Goal: Task Accomplishment & Management: Manage account settings

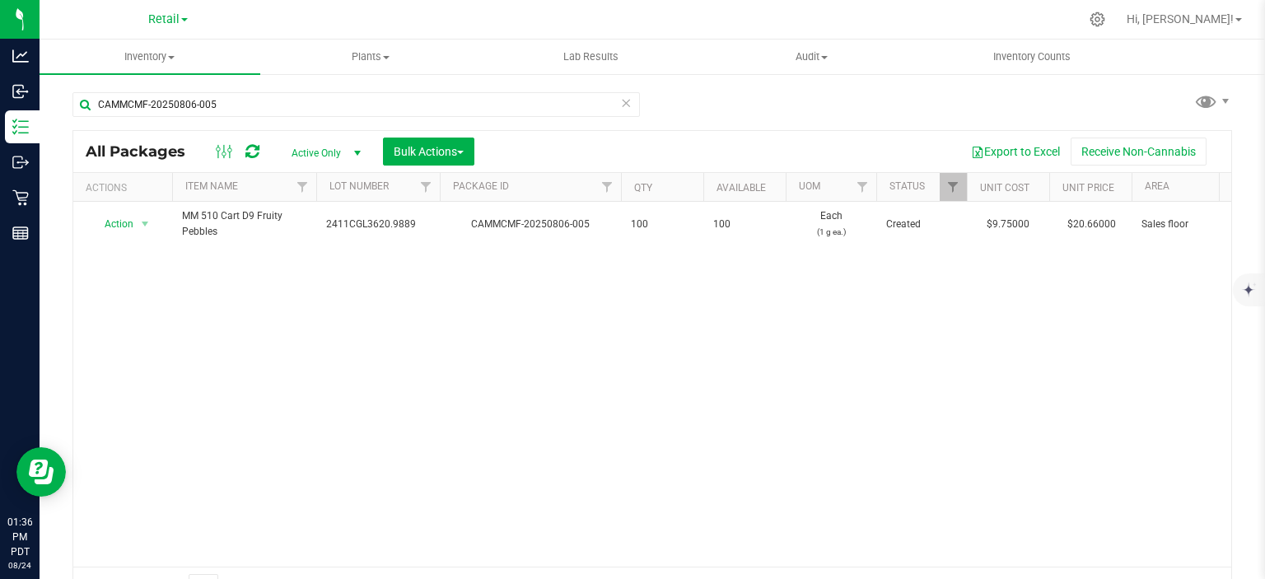
click at [620, 102] on icon at bounding box center [626, 102] width 12 height 20
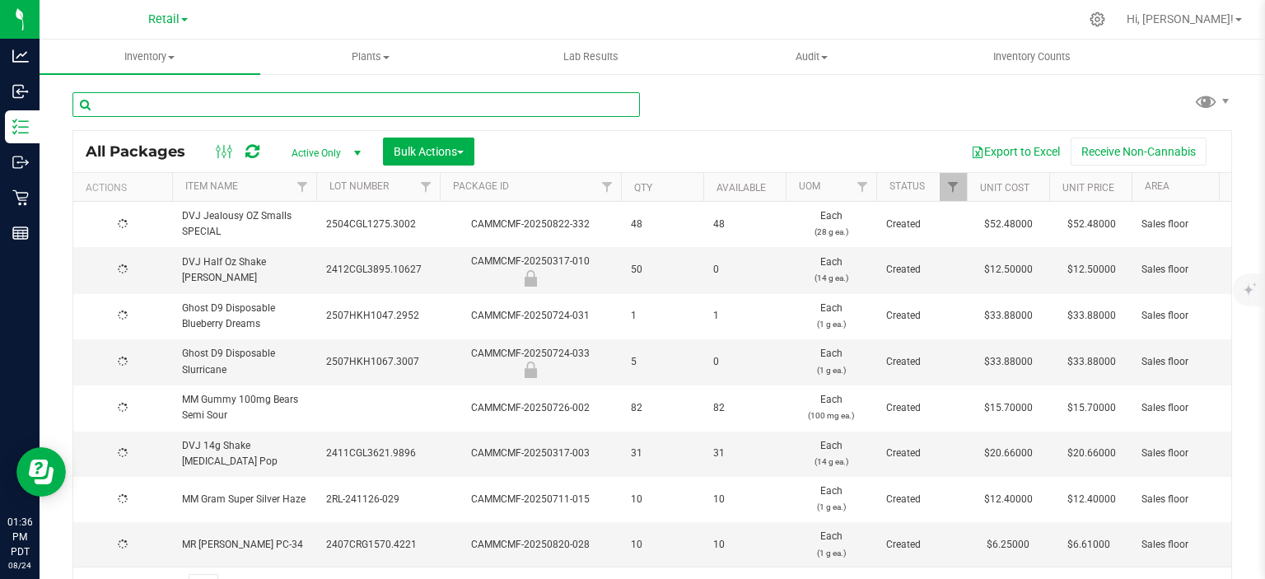
click at [188, 100] on input "text" at bounding box center [355, 104] width 567 height 25
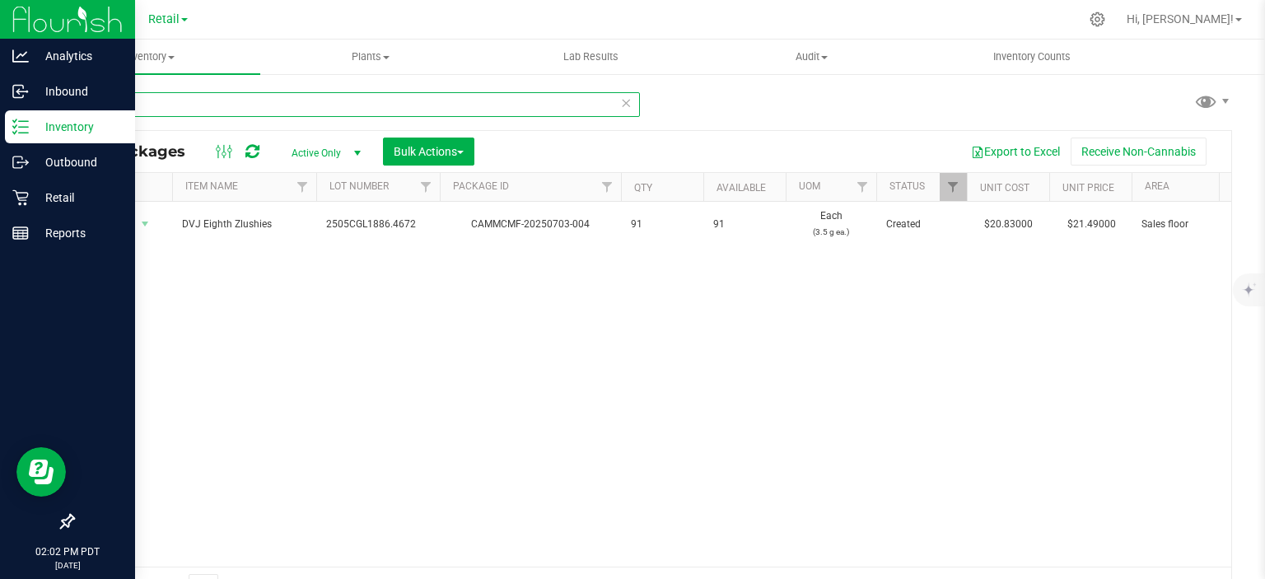
type input "ZLUSH"
click at [75, 123] on p "Inventory" at bounding box center [78, 127] width 99 height 20
click at [20, 201] on icon at bounding box center [20, 197] width 16 height 16
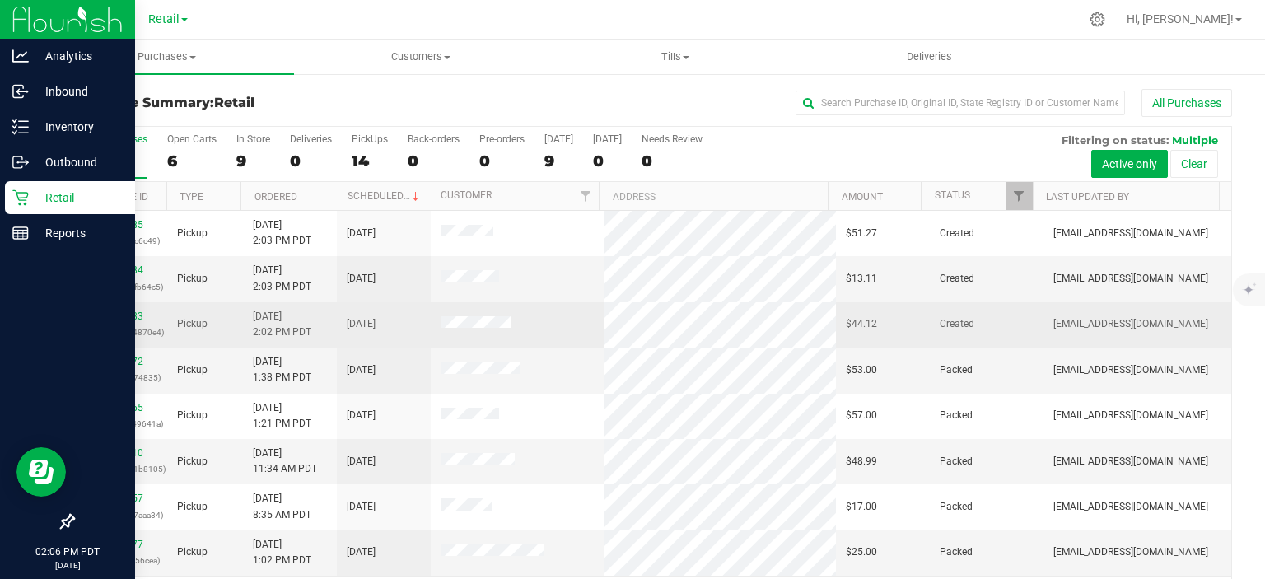
click at [225, 318] on td "Pickup" at bounding box center [204, 324] width 75 height 45
click at [119, 315] on link "00059183" at bounding box center [120, 316] width 46 height 12
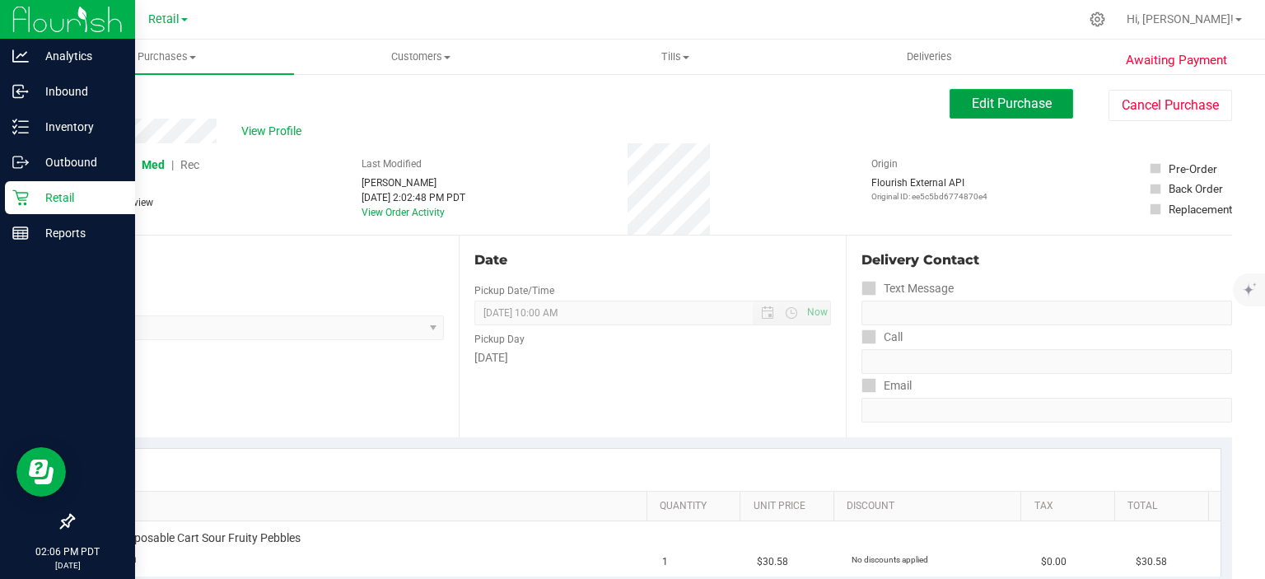
click at [1010, 107] on span "Edit Purchase" at bounding box center [1012, 104] width 80 height 16
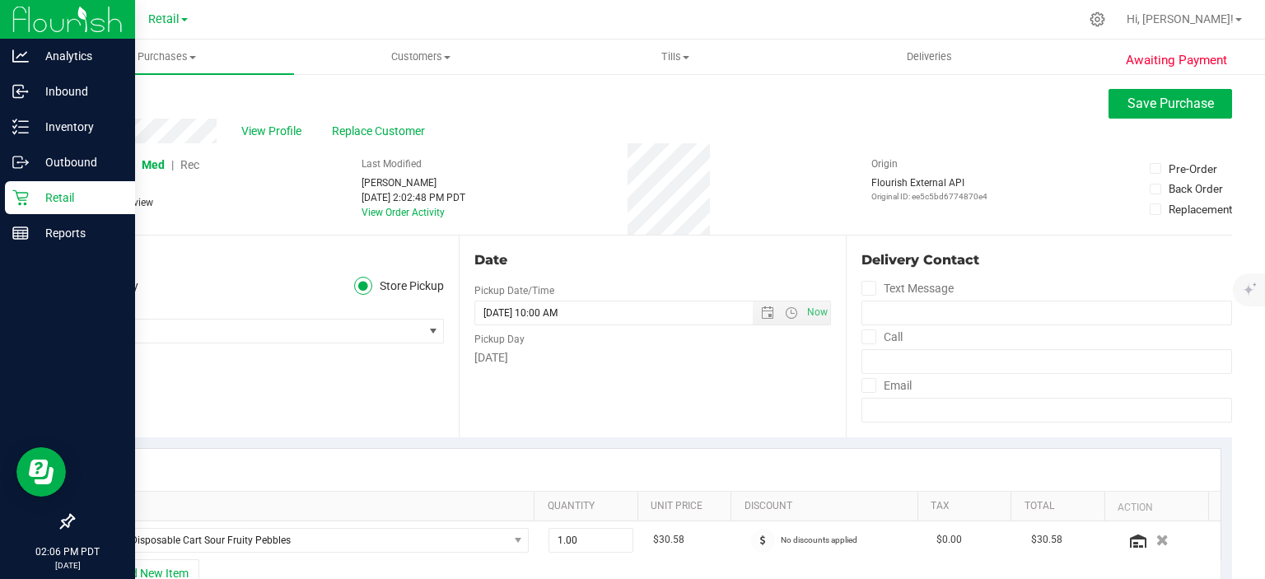
click at [191, 165] on span "Rec" at bounding box center [189, 164] width 19 height 13
click at [1133, 100] on span "Save Purchase" at bounding box center [1170, 104] width 86 height 16
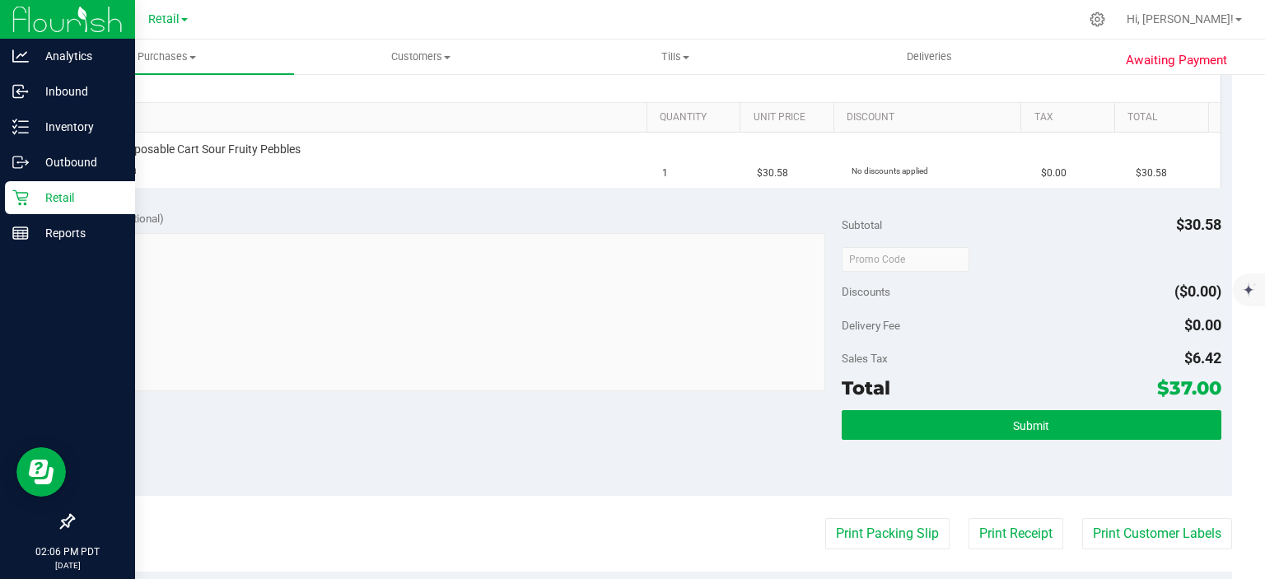
scroll to position [389, 0]
click at [857, 537] on button "Print Packing Slip" at bounding box center [887, 533] width 124 height 31
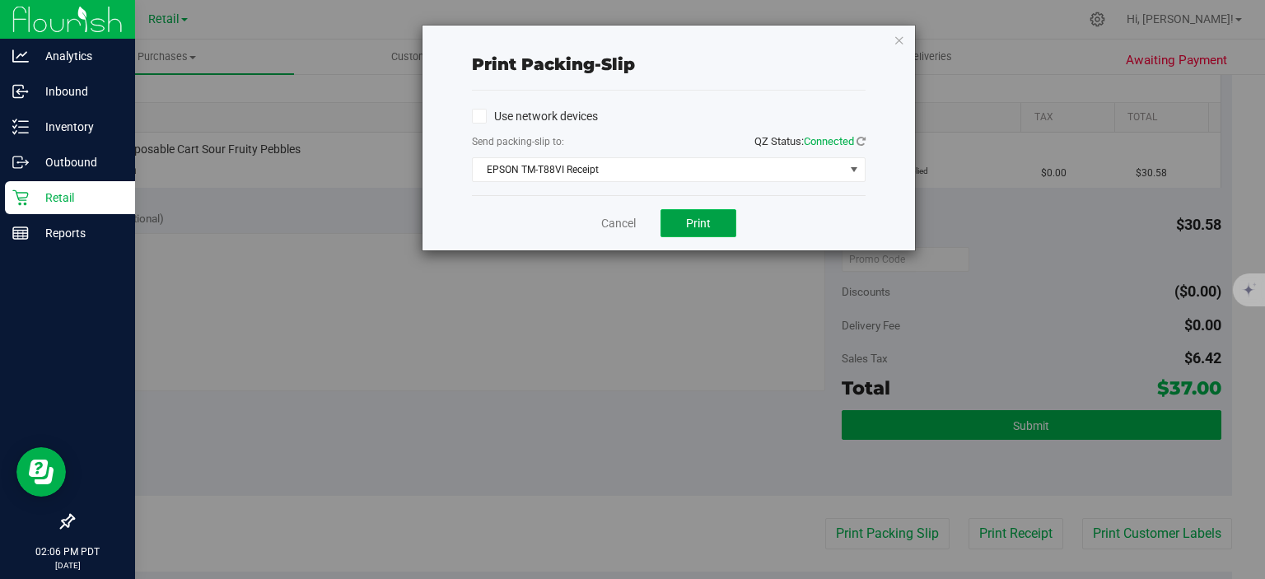
click at [692, 231] on button "Print" at bounding box center [698, 223] width 76 height 28
click at [612, 222] on link "Cancel" at bounding box center [618, 223] width 35 height 17
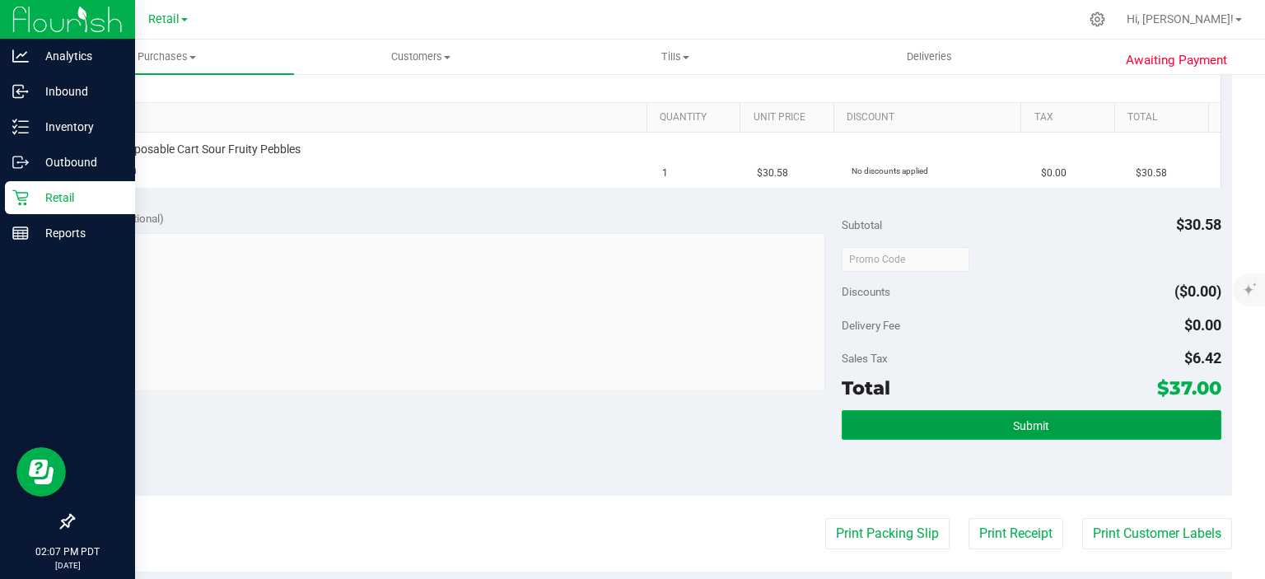
click at [920, 428] on button "Submit" at bounding box center [1031, 425] width 379 height 30
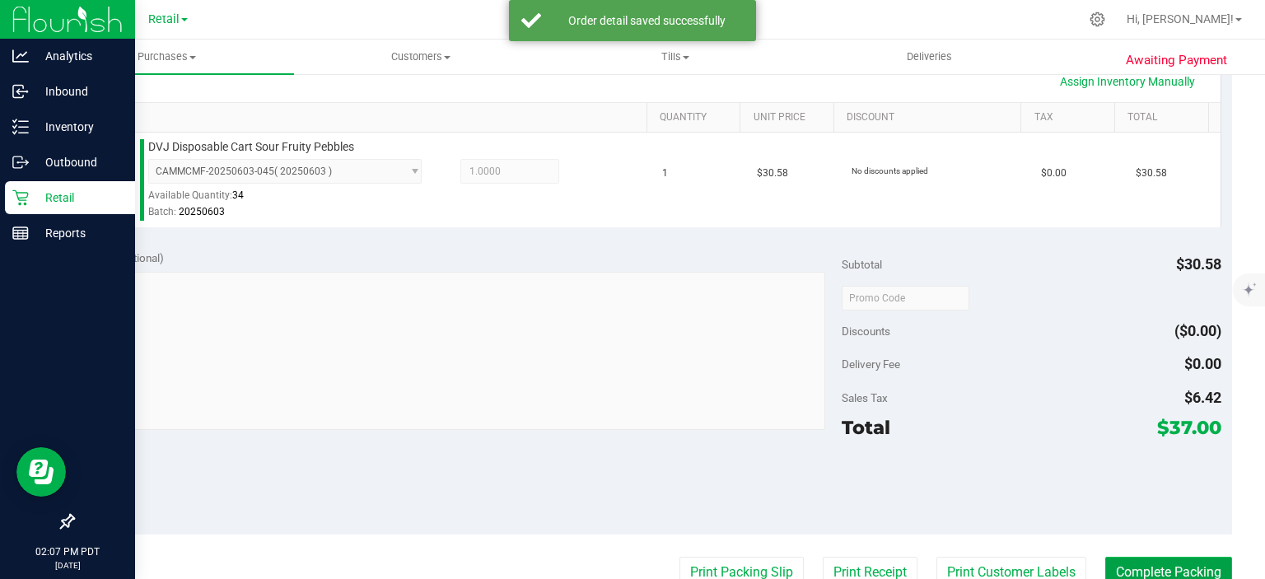
click at [1141, 571] on button "Complete Packing" at bounding box center [1168, 572] width 127 height 31
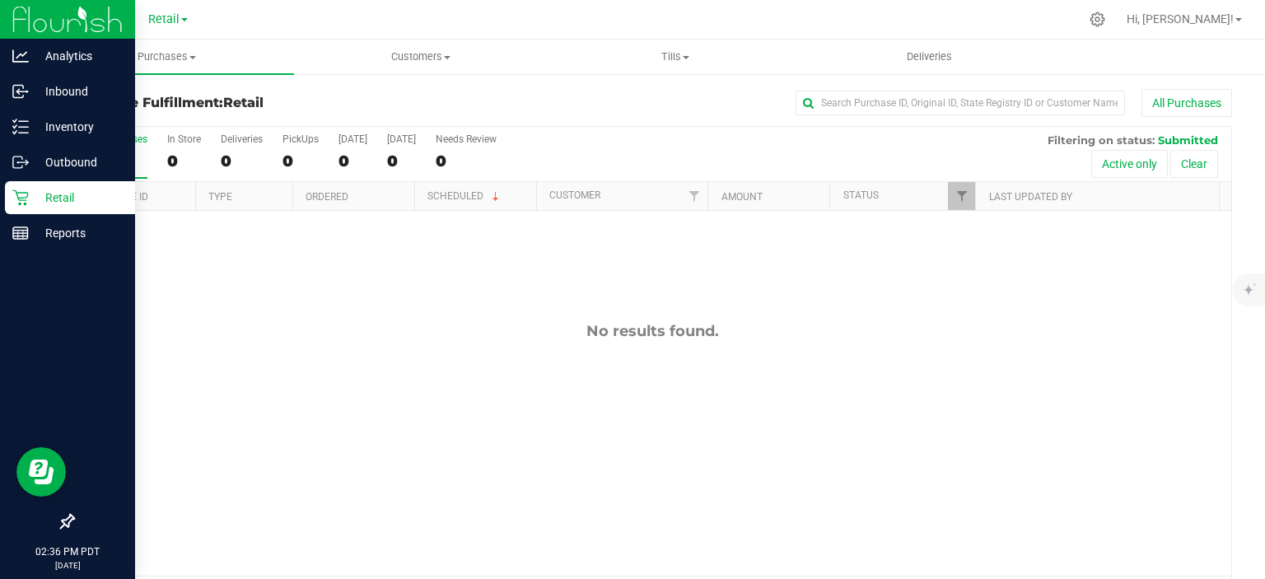
click at [349, 460] on div "No results found." at bounding box center [652, 449] width 1158 height 476
click at [395, 464] on div "No results found." at bounding box center [652, 449] width 1158 height 476
click at [416, 461] on div "No results found." at bounding box center [652, 449] width 1158 height 476
click at [400, 455] on div "No results found." at bounding box center [652, 449] width 1158 height 476
click at [22, 164] on icon at bounding box center [20, 162] width 16 height 16
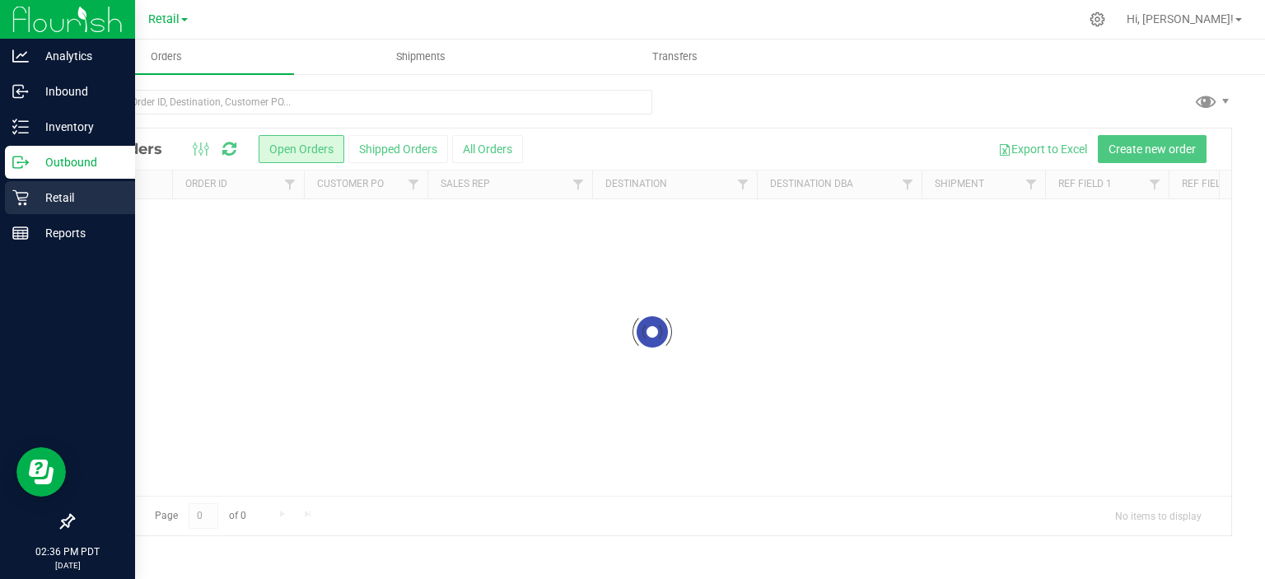
click at [55, 198] on p "Retail" at bounding box center [78, 198] width 99 height 20
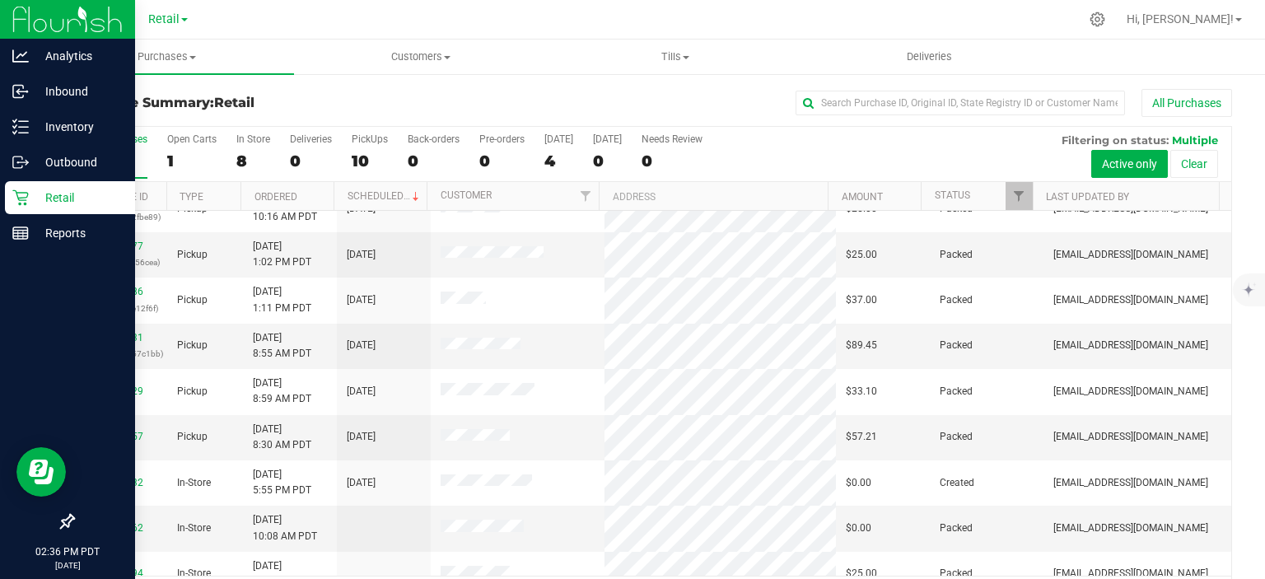
scroll to position [216, 0]
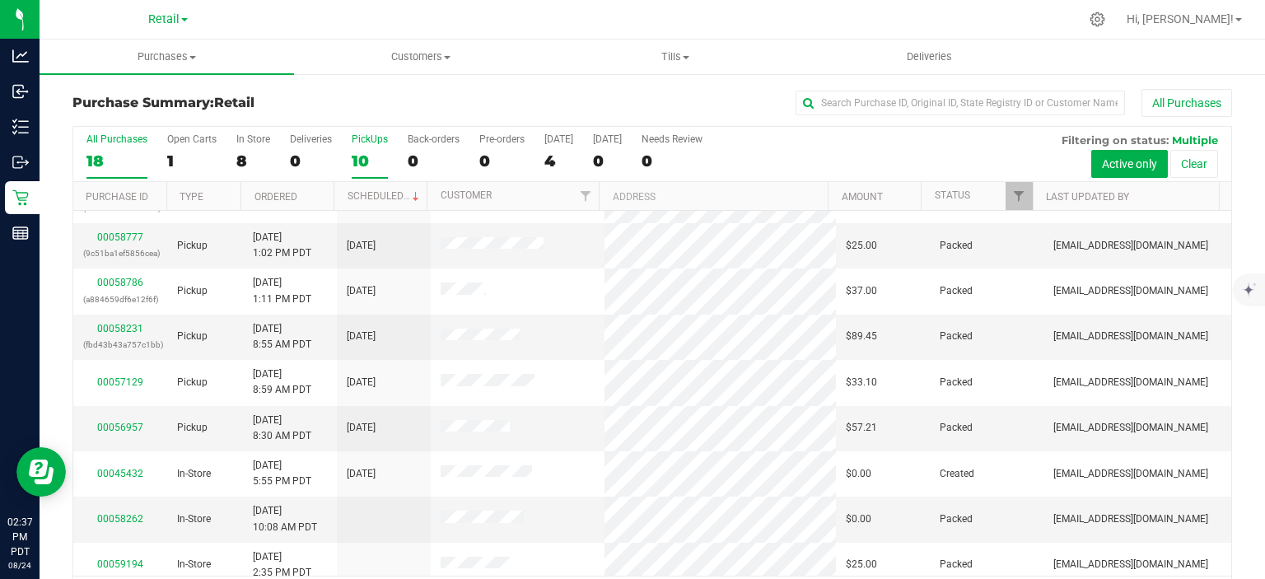
click at [357, 138] on div "PickUps" at bounding box center [370, 139] width 36 height 12
click at [0, 0] on input "PickUps 10" at bounding box center [0, 0] width 0 height 0
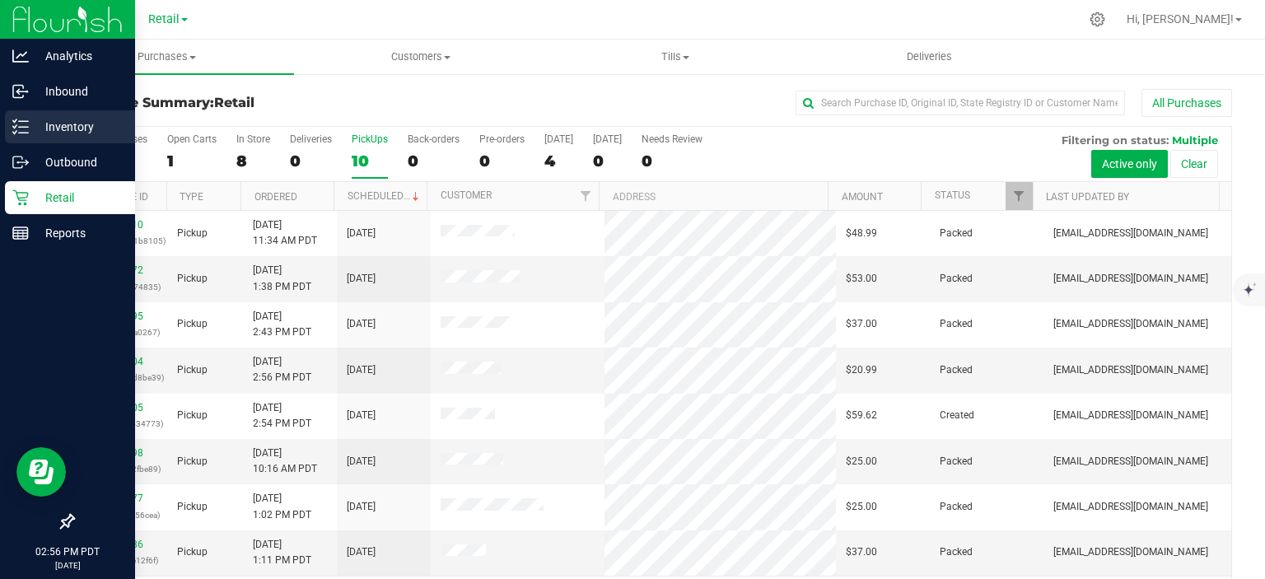
click at [17, 133] on icon at bounding box center [20, 127] width 16 height 16
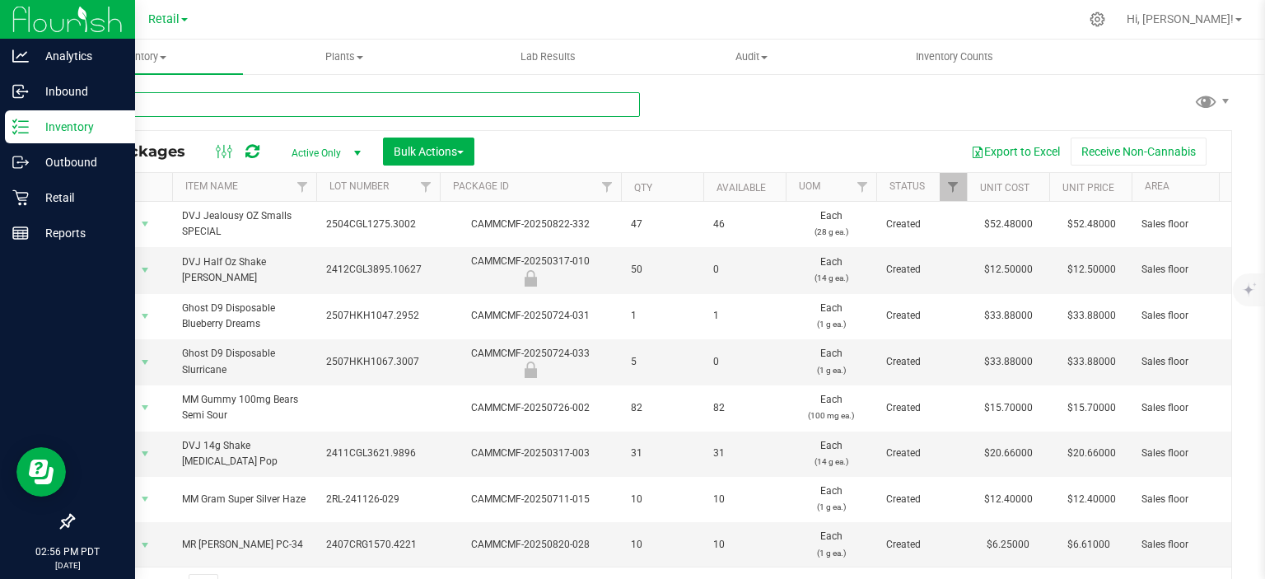
click at [235, 102] on input "text" at bounding box center [355, 104] width 567 height 25
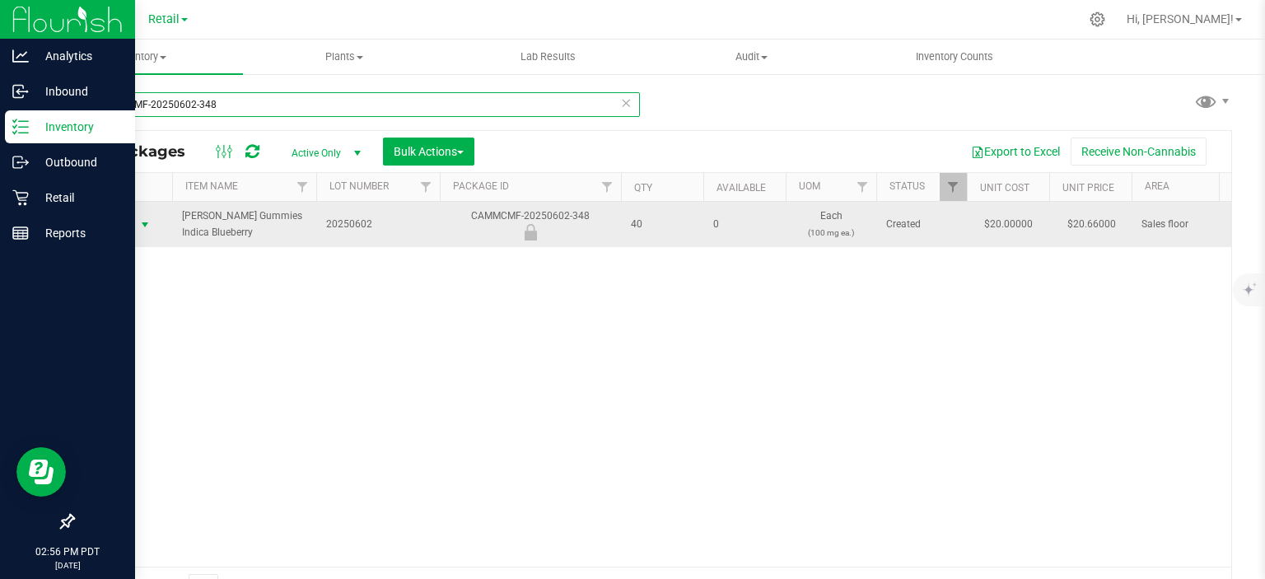
type input "CAMMCMF-20250602-348"
click at [140, 223] on span "select" at bounding box center [144, 224] width 13 height 13
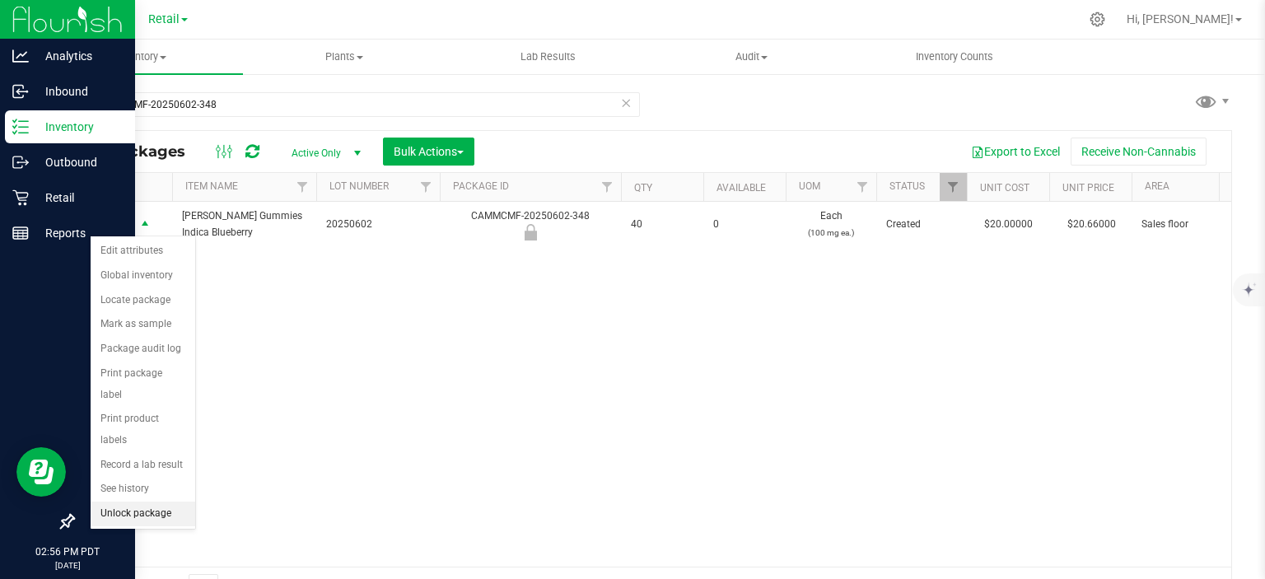
click at [128, 502] on li "Unlock package" at bounding box center [143, 514] width 105 height 25
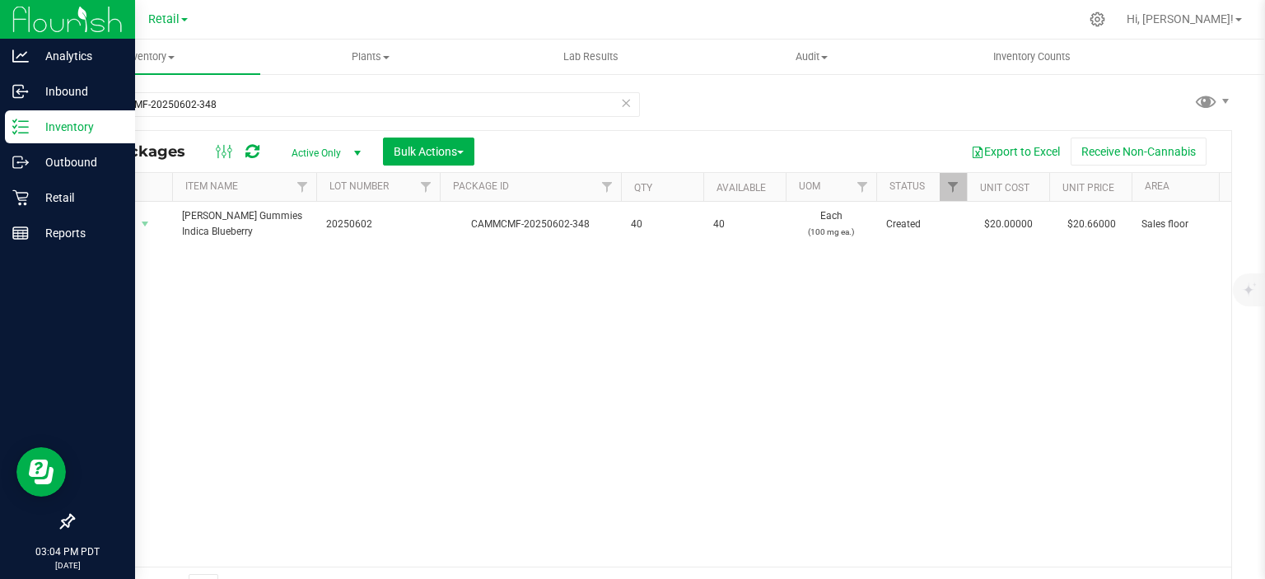
click at [621, 105] on icon at bounding box center [626, 102] width 12 height 20
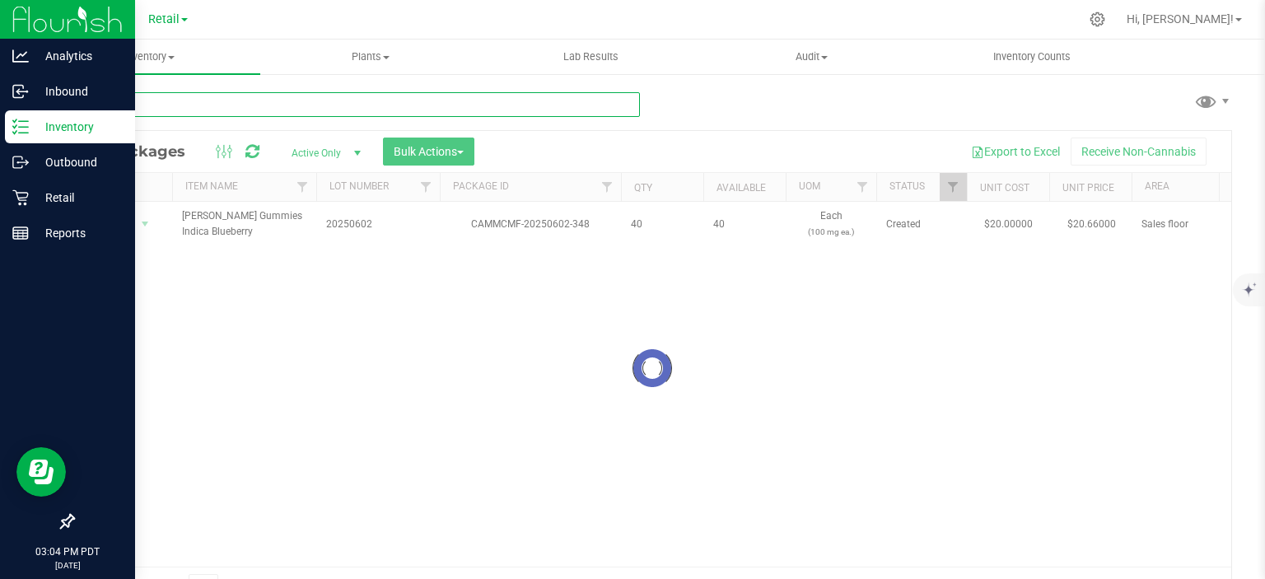
click at [128, 107] on input "text" at bounding box center [355, 104] width 567 height 25
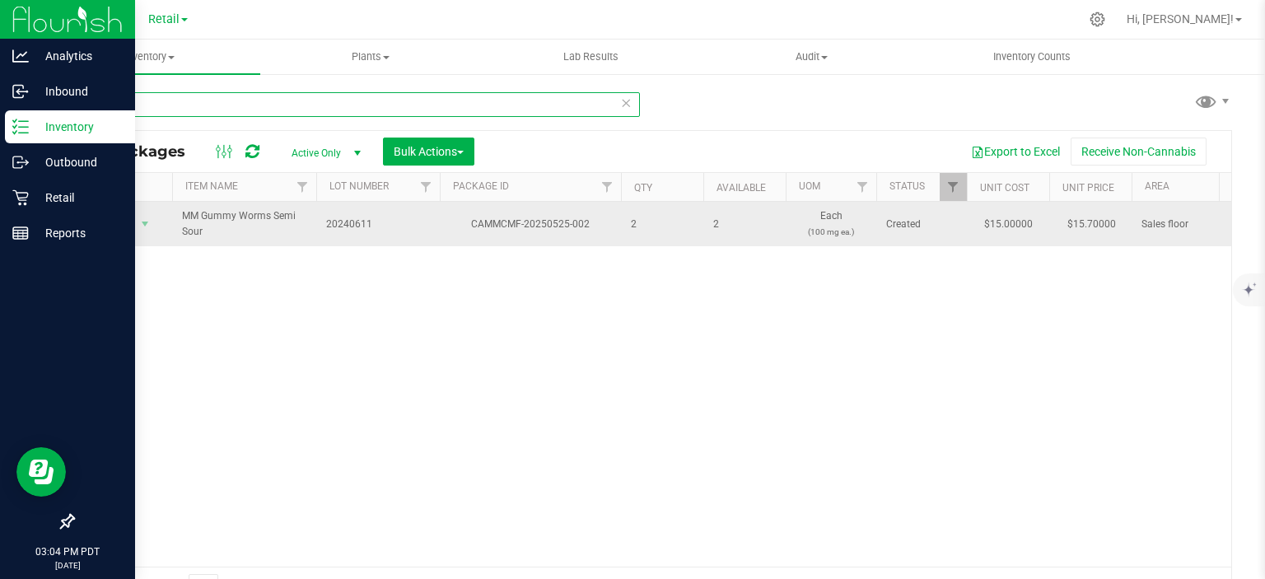
type input "WORM"
click at [106, 230] on span "Action" at bounding box center [112, 223] width 44 height 23
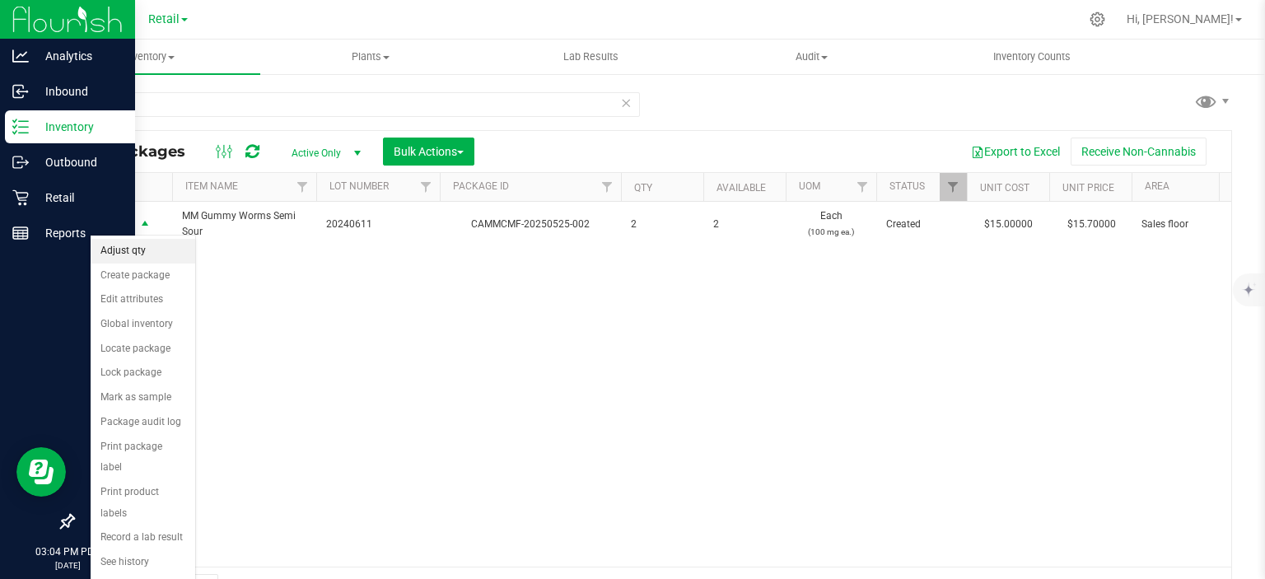
click at [128, 250] on li "Adjust qty" at bounding box center [143, 251] width 105 height 25
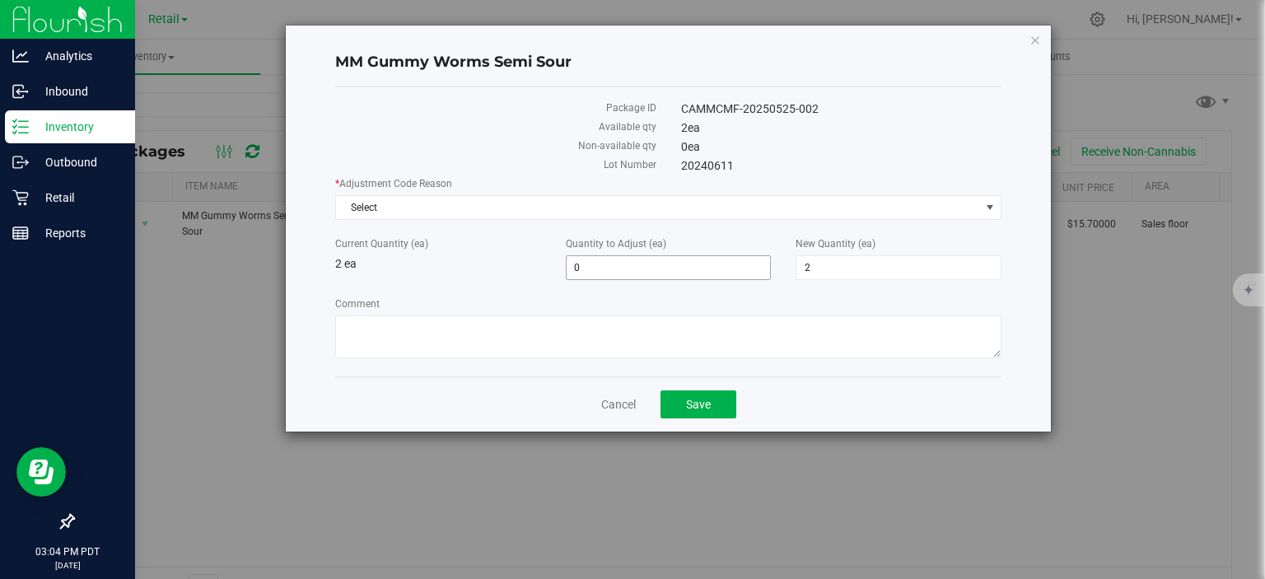
click at [586, 267] on input "0" at bounding box center [669, 267] width 204 height 23
type input "02"
click at [280, 429] on div "MM Gummy Worms Semi Sour Package ID CAMMCMF-20250525-002 Available qty 2 ea Non…" at bounding box center [639, 229] width 826 height 408
type input "2"
type input "4"
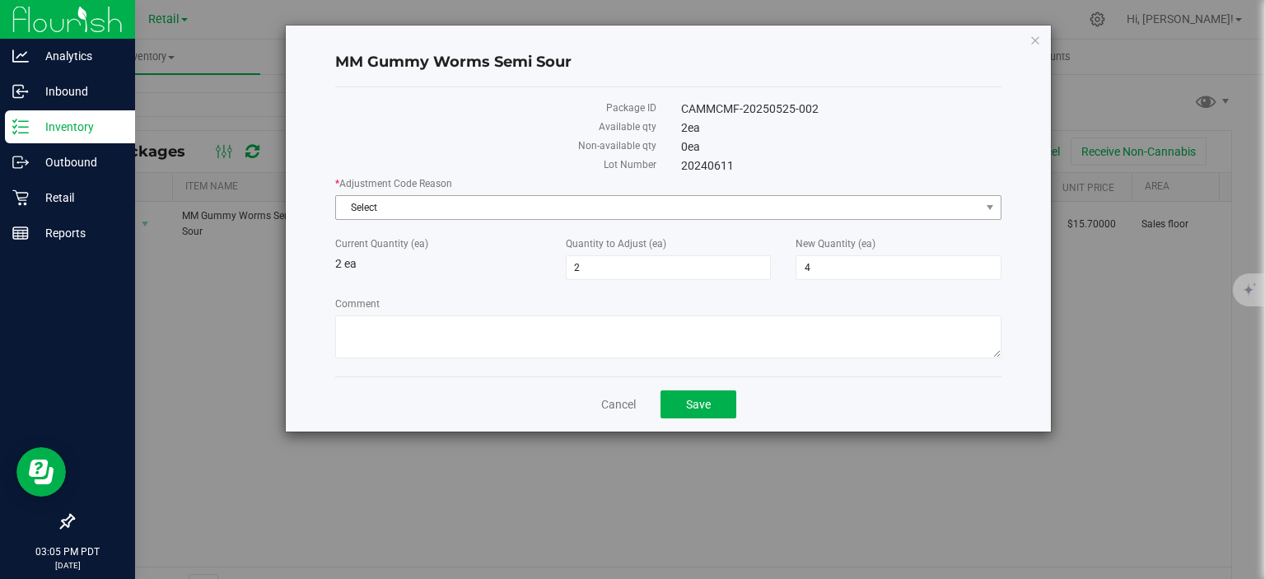
click at [375, 210] on span "Select" at bounding box center [658, 207] width 644 height 23
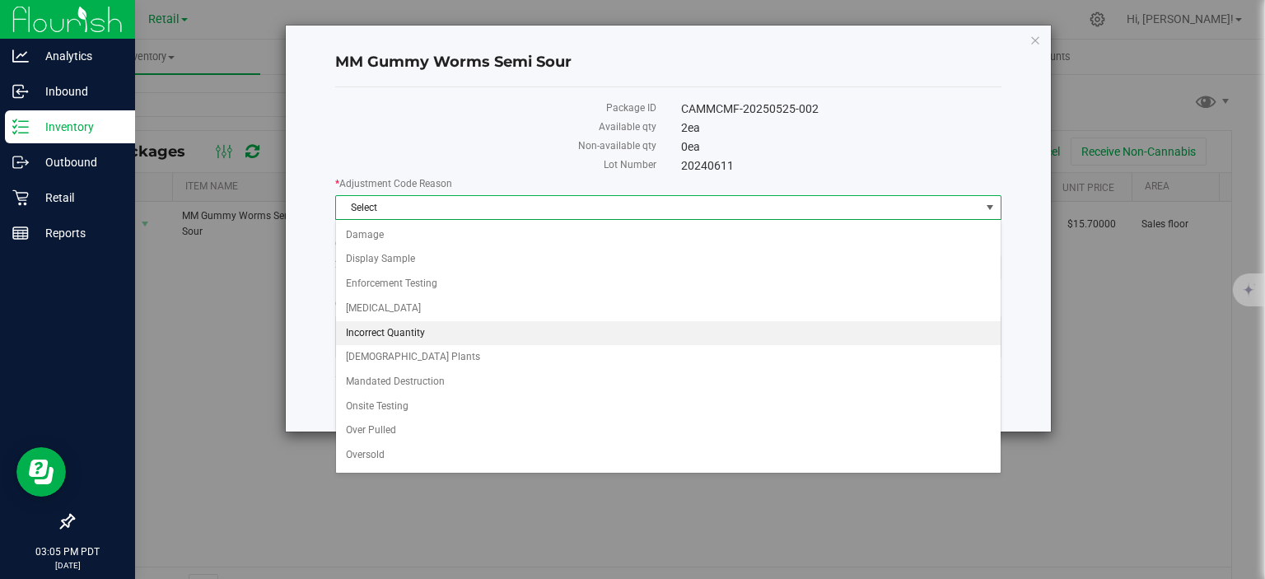
click at [369, 330] on li "Incorrect Quantity" at bounding box center [668, 333] width 665 height 25
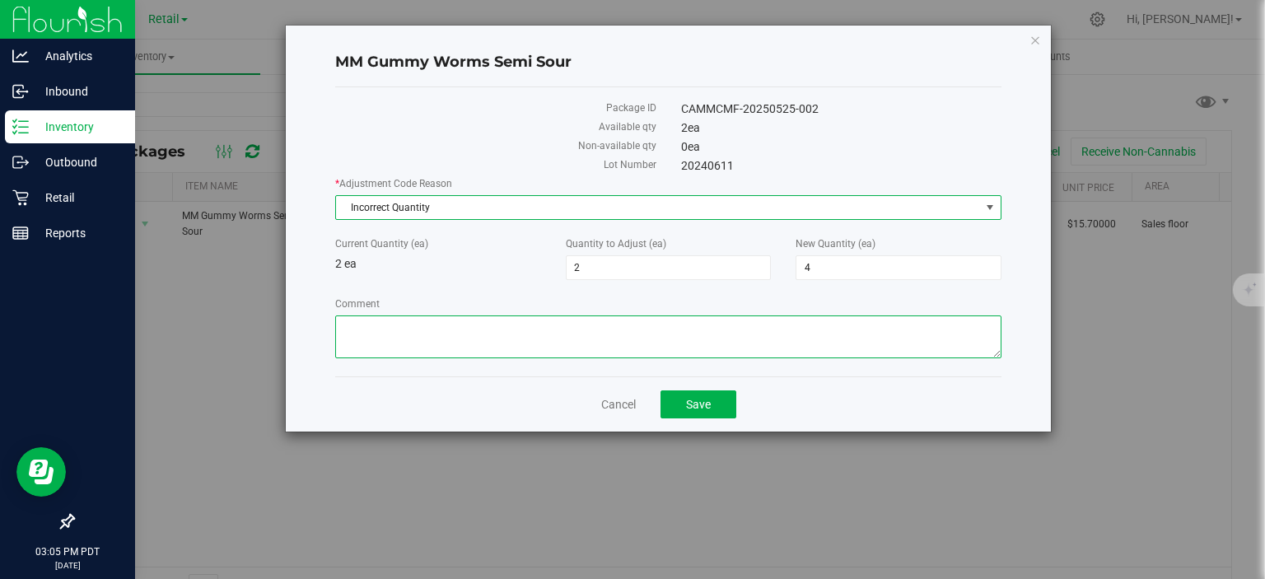
click at [354, 325] on textarea "Comment" at bounding box center [668, 336] width 666 height 43
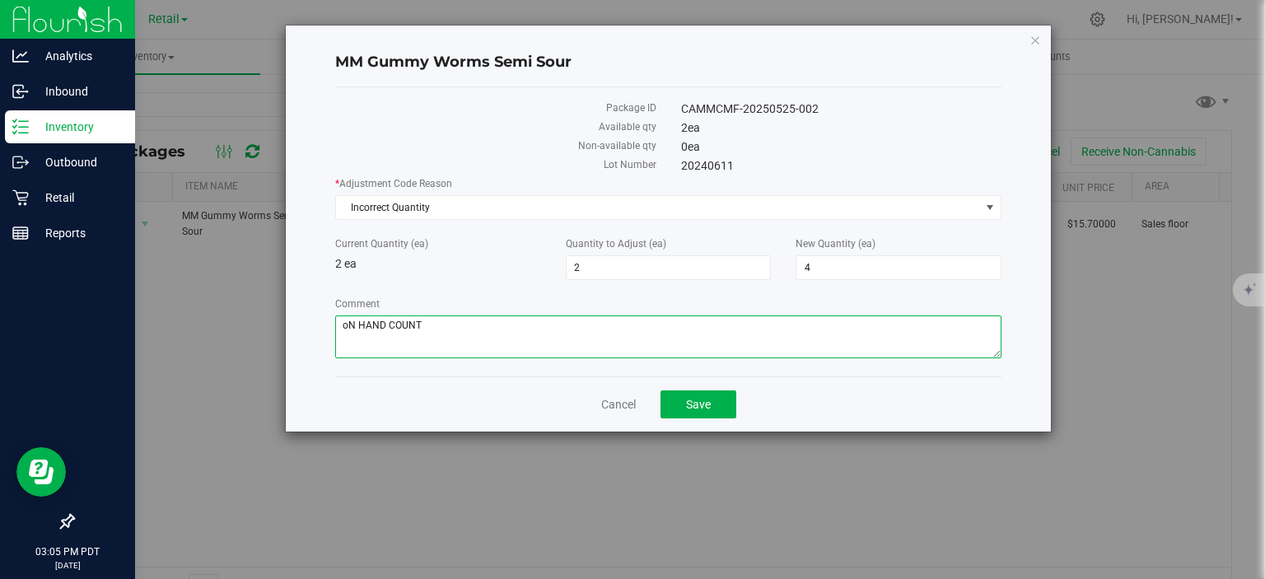
click at [428, 323] on textarea "Comment" at bounding box center [668, 336] width 666 height 43
type textarea "o"
type textarea "On hand count"
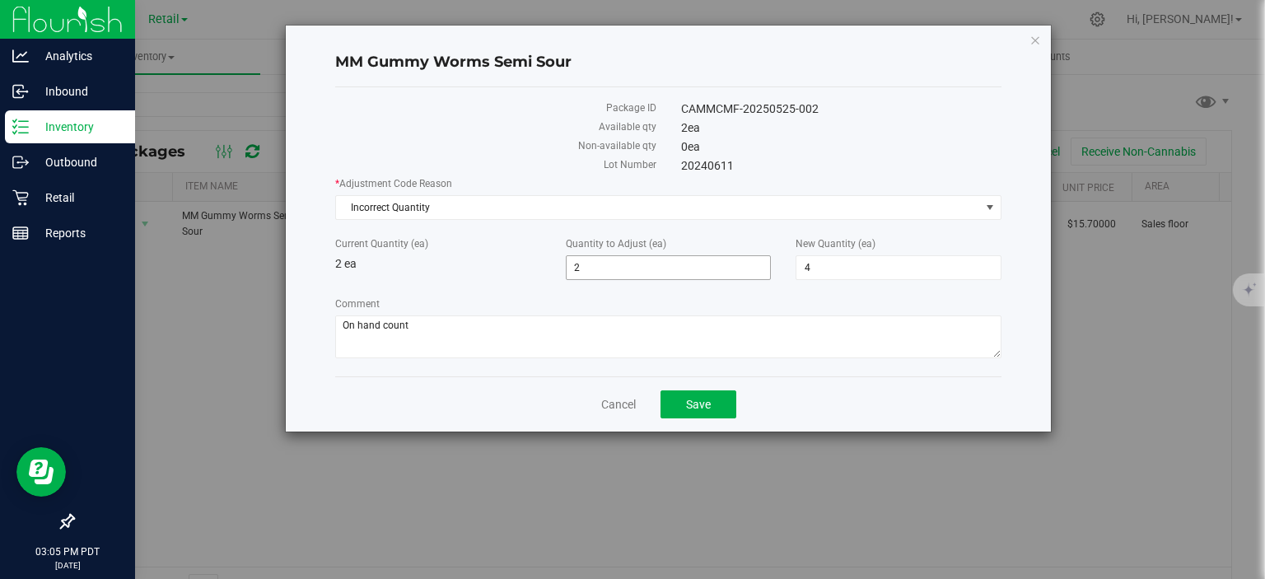
click at [616, 267] on input "2" at bounding box center [669, 267] width 204 height 23
click at [573, 267] on input "2" at bounding box center [669, 267] width 204 height 23
type input "-2"
click at [448, 398] on div "Cancel Save" at bounding box center [668, 403] width 666 height 55
type input "-2"
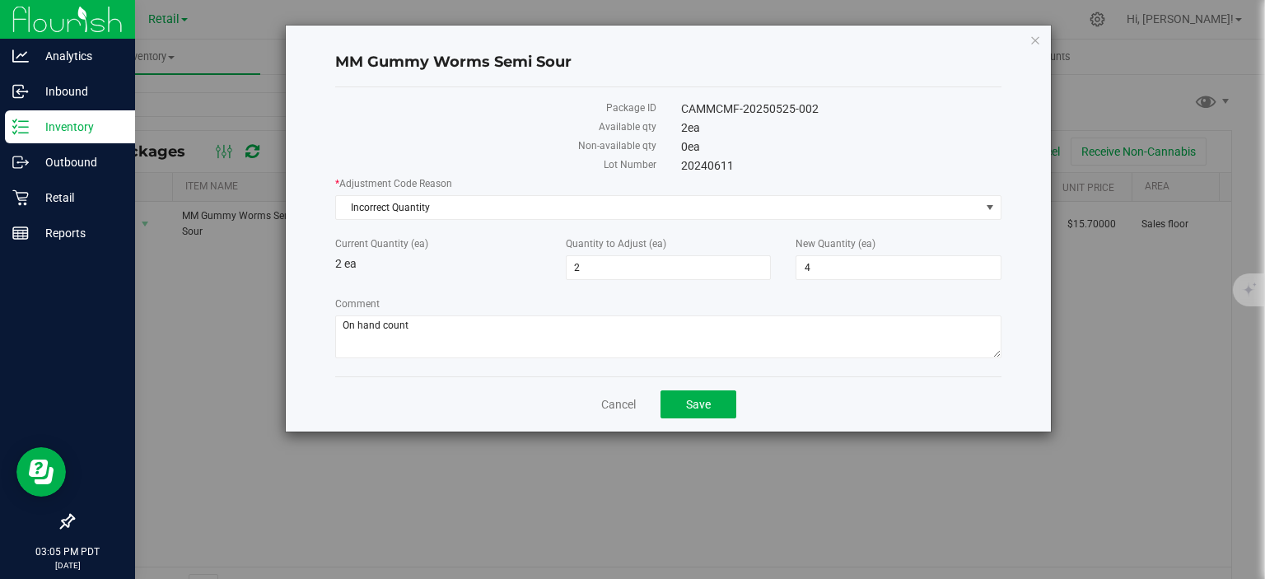
type input "0"
click at [688, 394] on button "Save" at bounding box center [698, 404] width 76 height 28
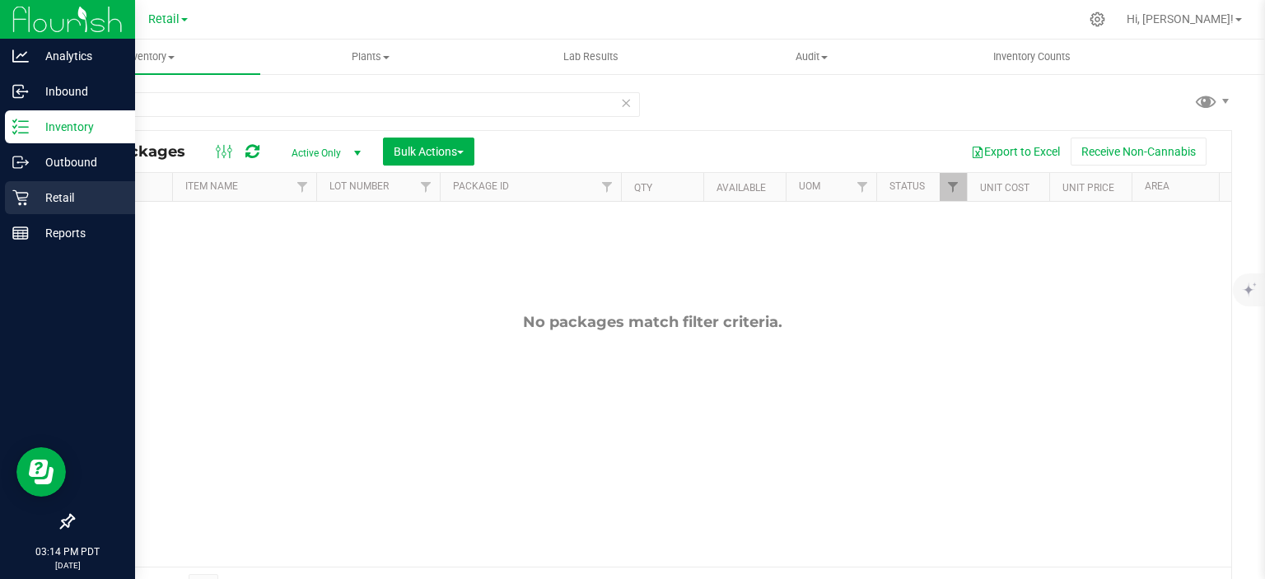
click at [21, 191] on icon at bounding box center [20, 197] width 16 height 16
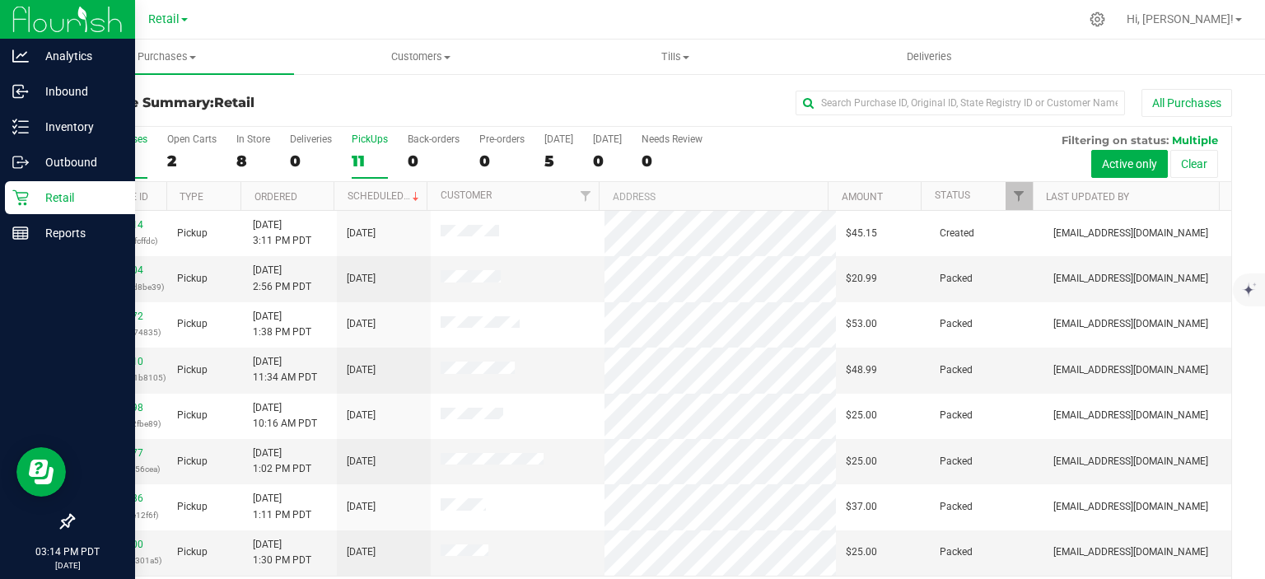
click at [381, 147] on label "PickUps 11" at bounding box center [370, 155] width 36 height 45
click at [0, 0] on input "PickUps 11" at bounding box center [0, 0] width 0 height 0
click at [682, 57] on span "Tills" at bounding box center [674, 56] width 253 height 15
click at [602, 97] on span "Manage tills" at bounding box center [603, 99] width 111 height 14
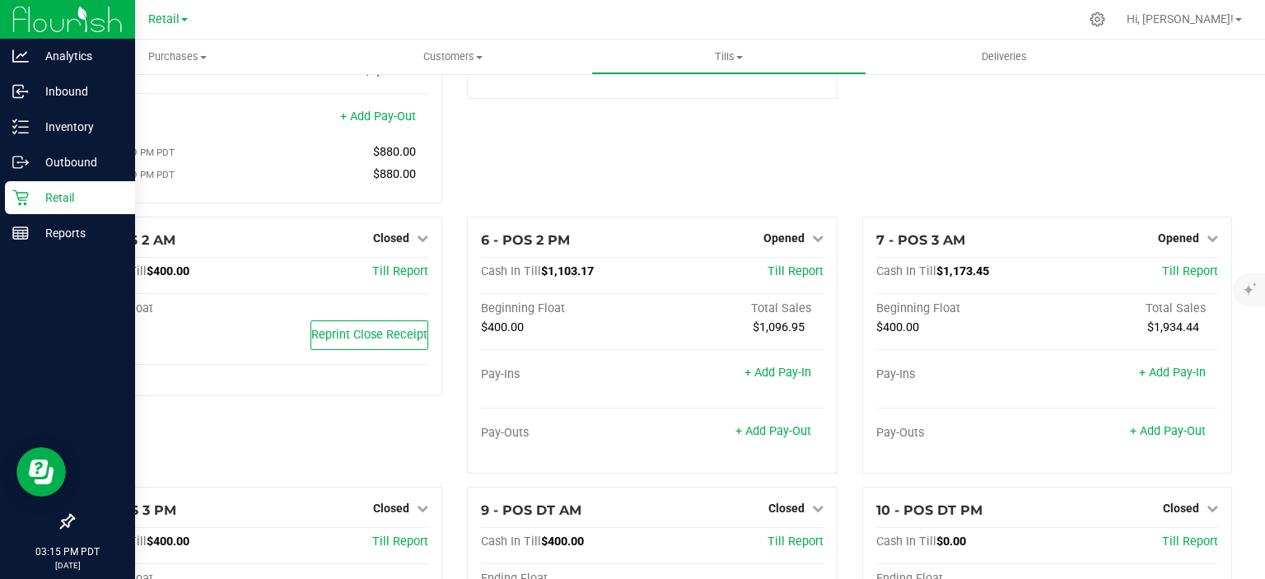
scroll to position [249, 0]
click at [1172, 242] on span "Opened" at bounding box center [1178, 236] width 41 height 13
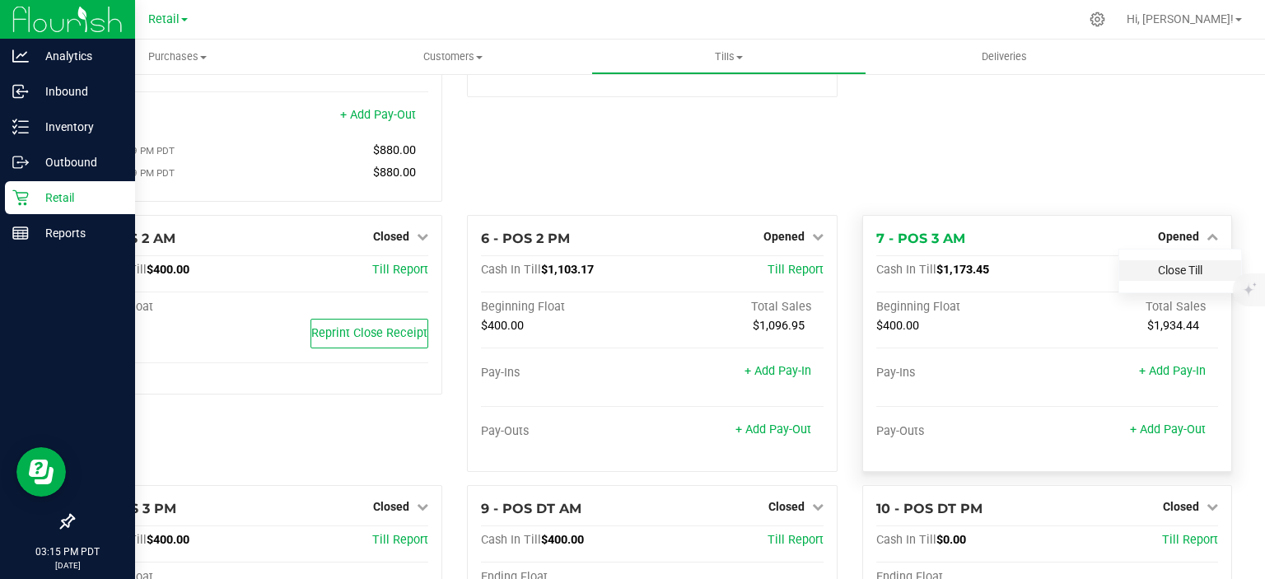
click at [1165, 276] on link "Close Till" at bounding box center [1180, 270] width 44 height 13
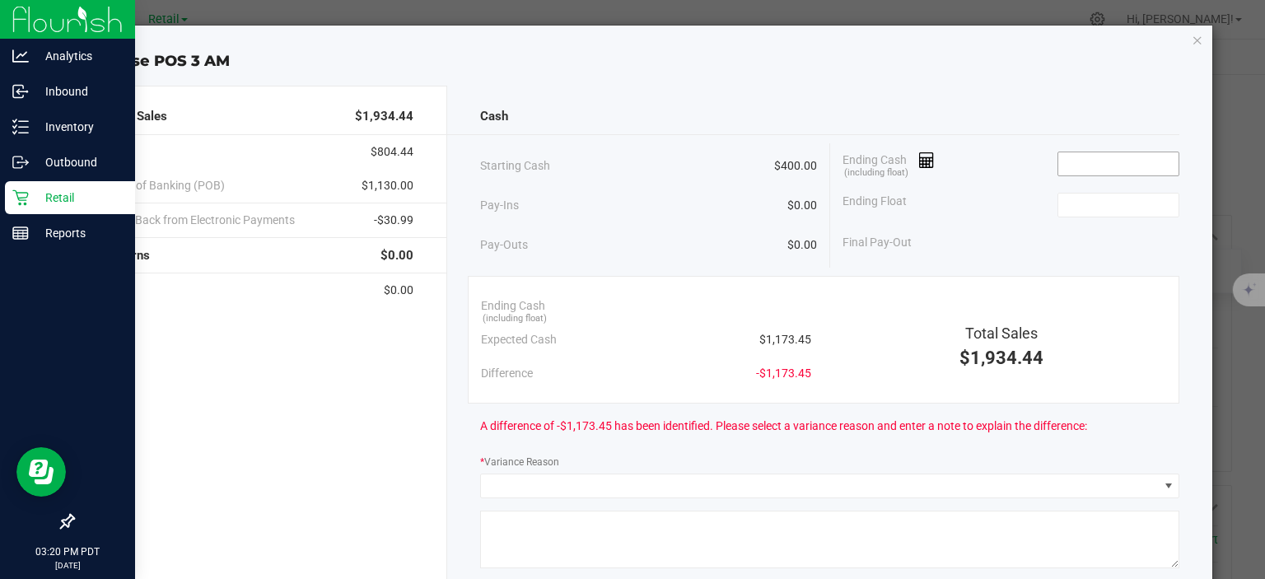
click at [1087, 167] on input at bounding box center [1118, 163] width 121 height 23
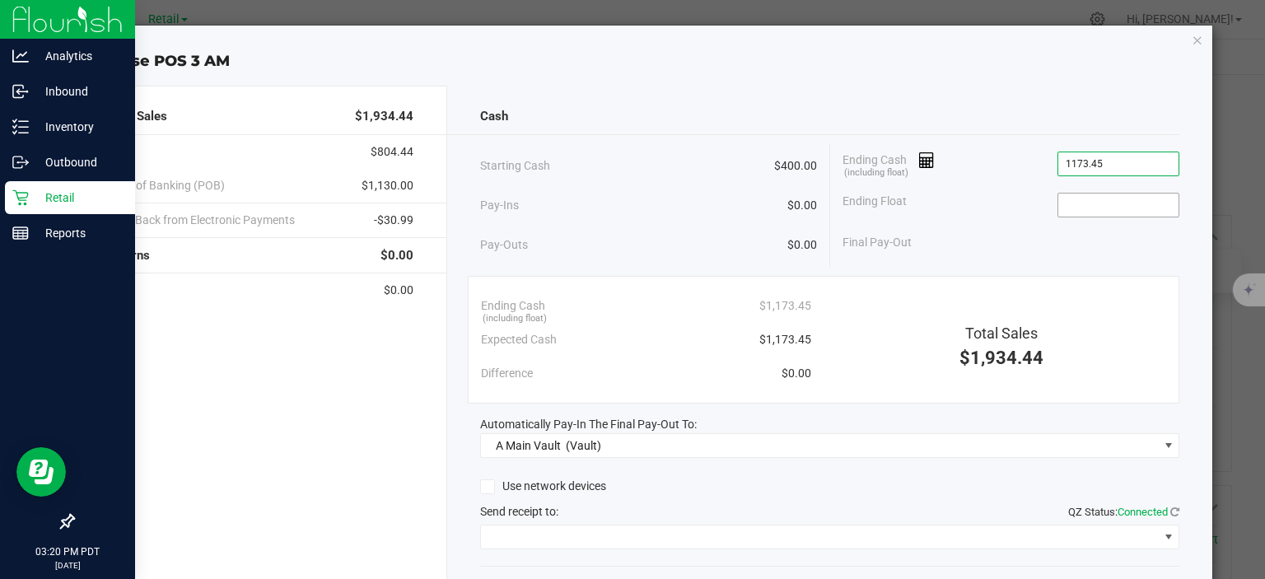
click at [1087, 201] on input at bounding box center [1118, 205] width 121 height 23
type input "$1,173.45"
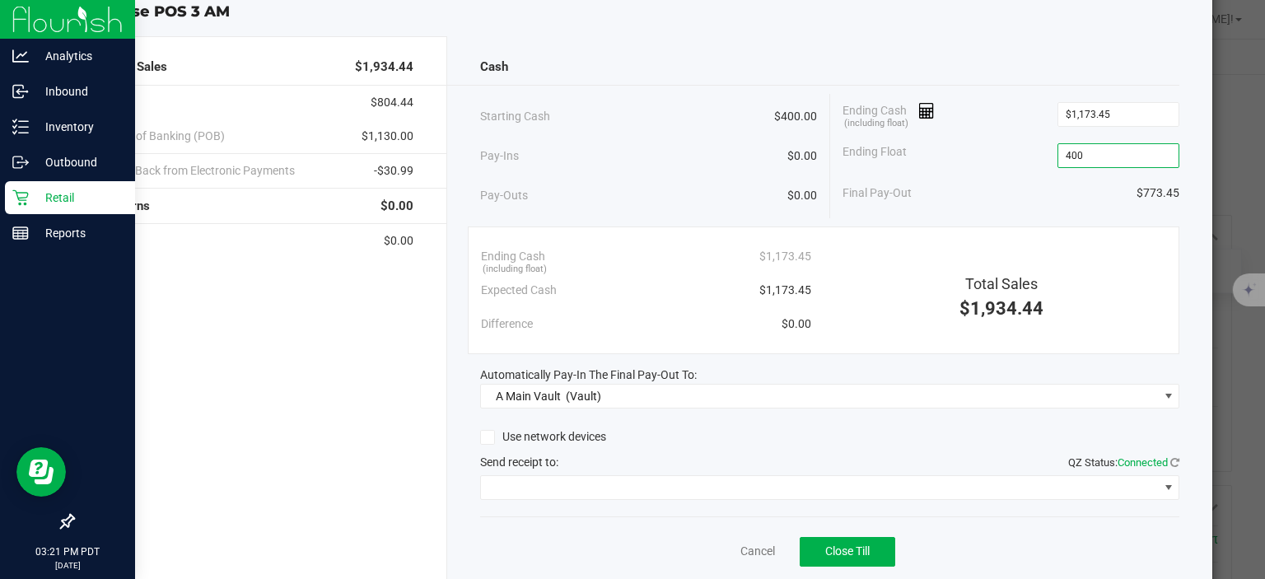
scroll to position [102, 0]
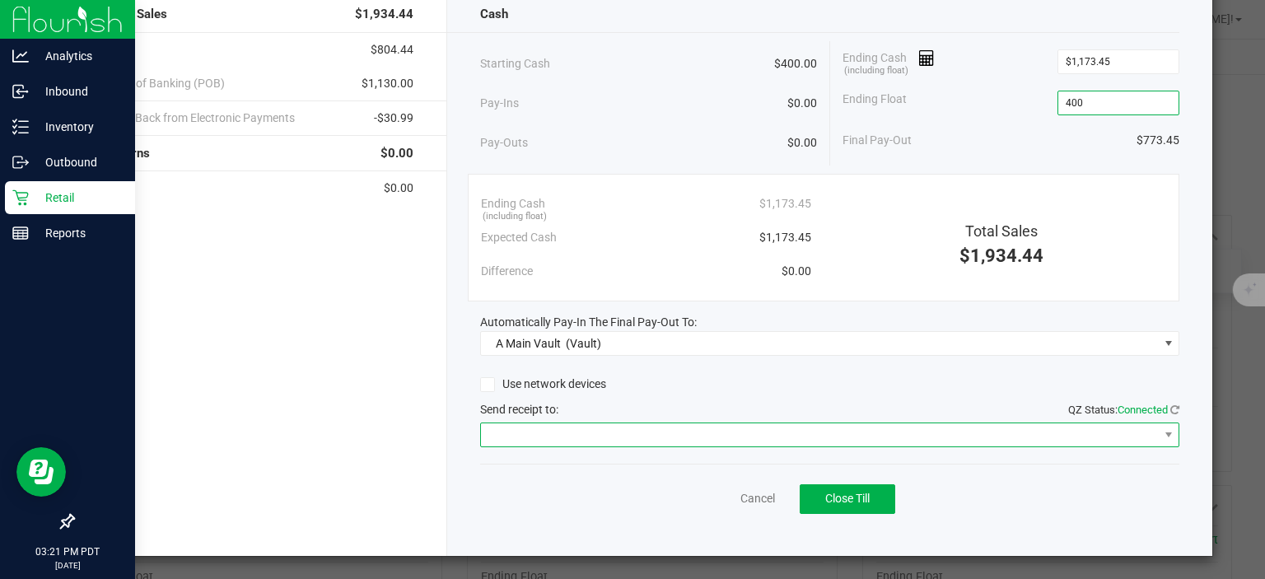
click at [573, 431] on span at bounding box center [819, 434] width 677 height 23
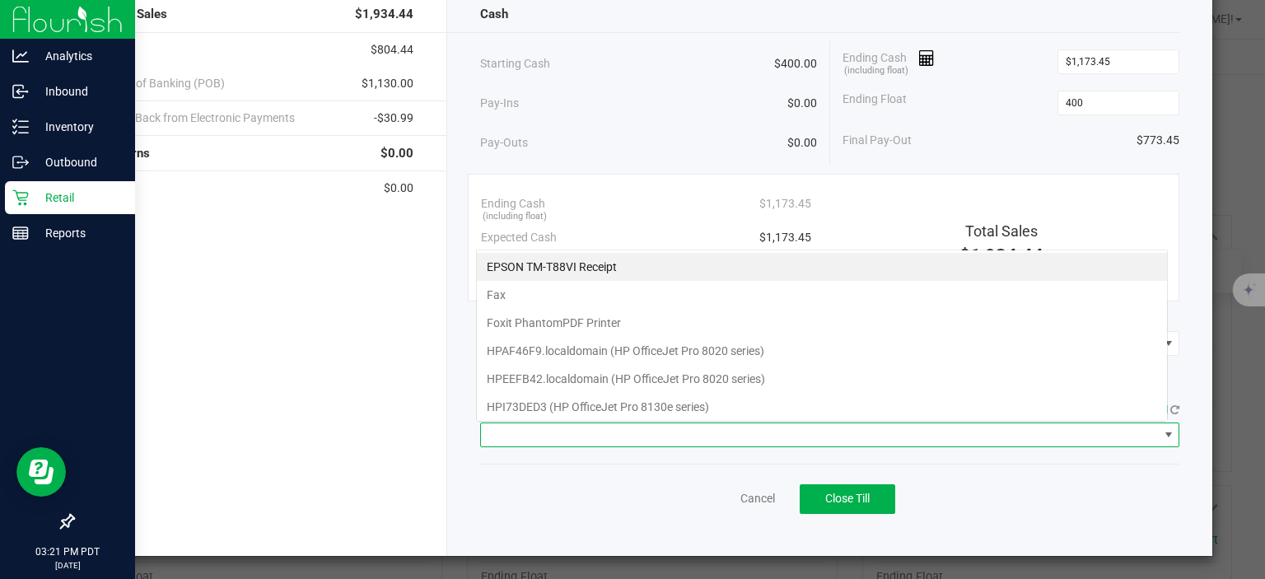
type input "$400.00"
click at [539, 266] on Receipt "EPSON TM-T88VI Receipt" at bounding box center [822, 267] width 690 height 28
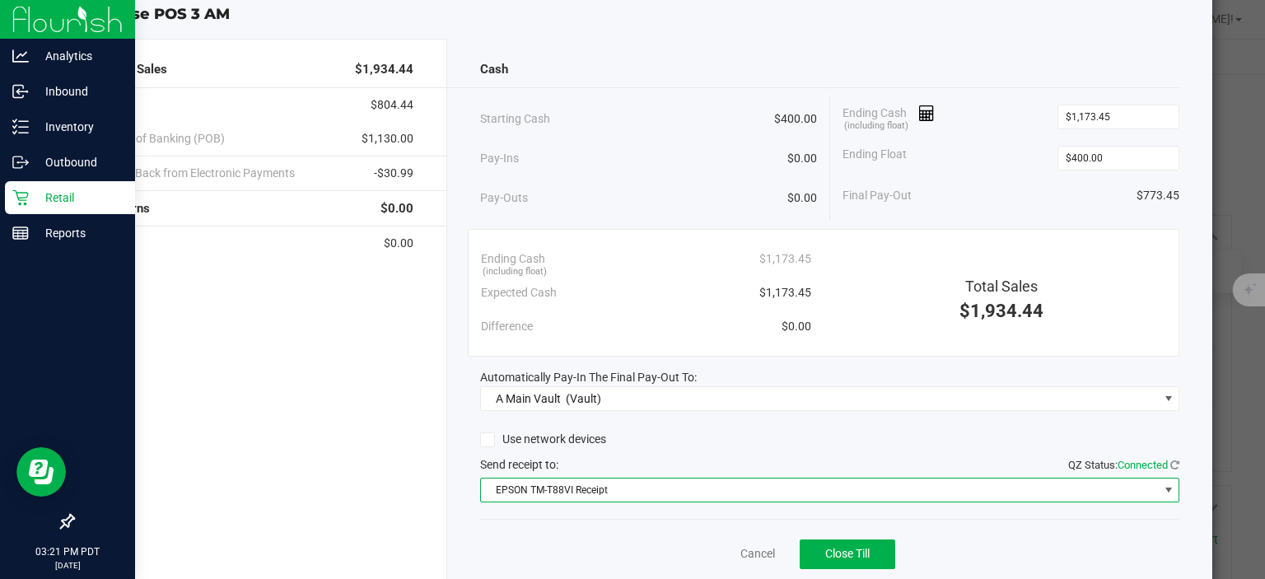
scroll to position [53, 0]
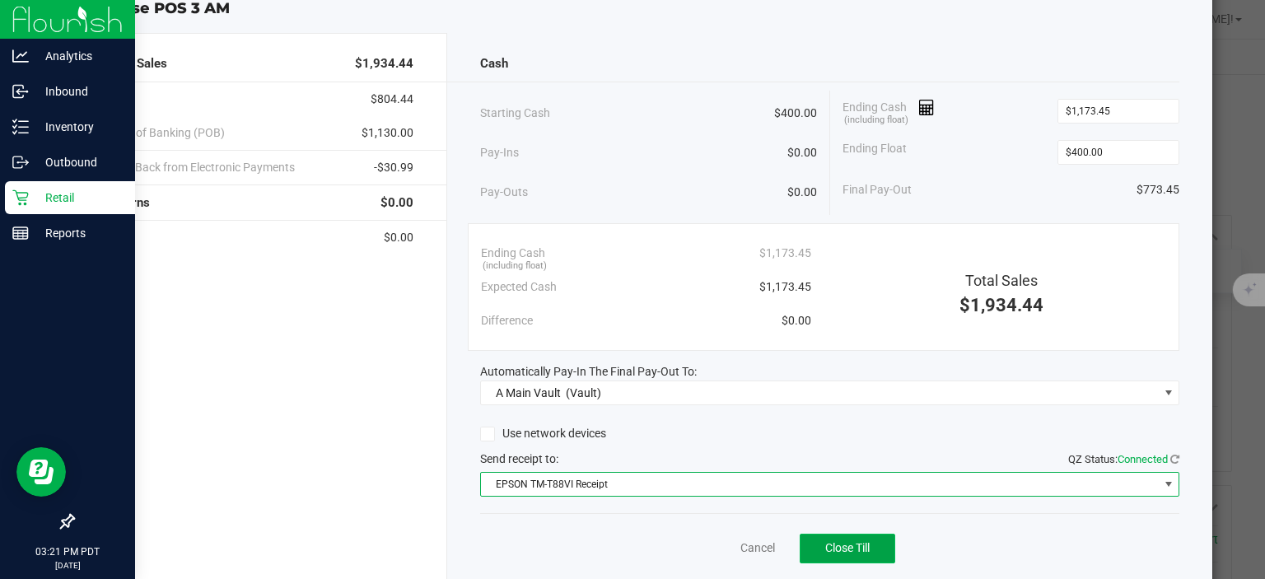
click at [837, 547] on span "Close Till" at bounding box center [847, 547] width 44 height 13
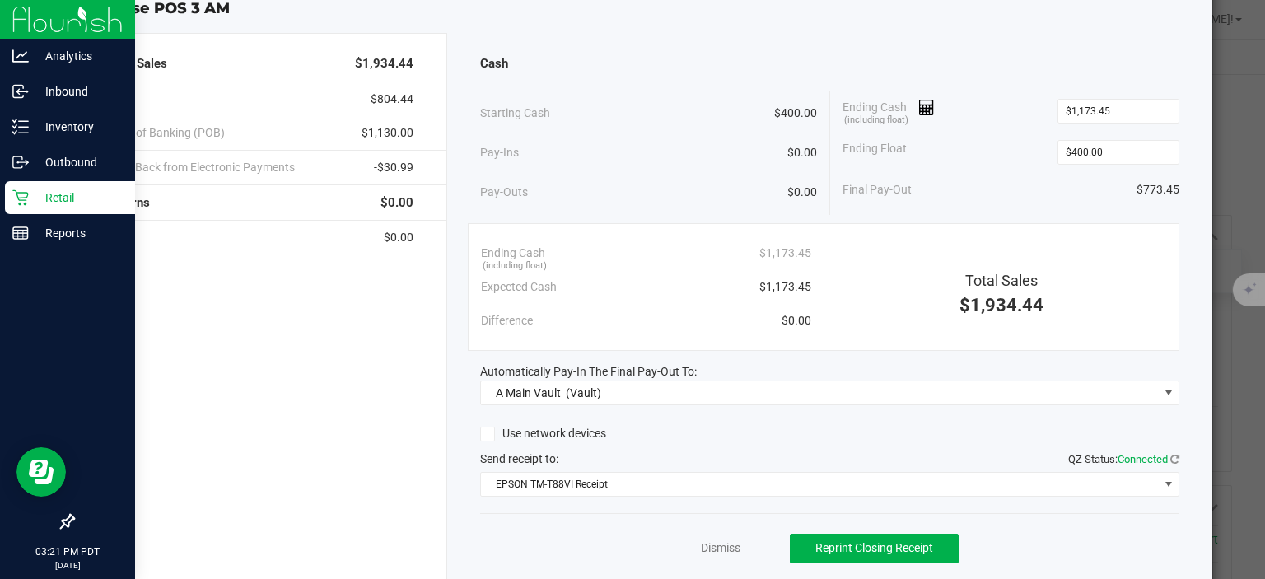
click at [710, 542] on link "Dismiss" at bounding box center [721, 547] width 40 height 17
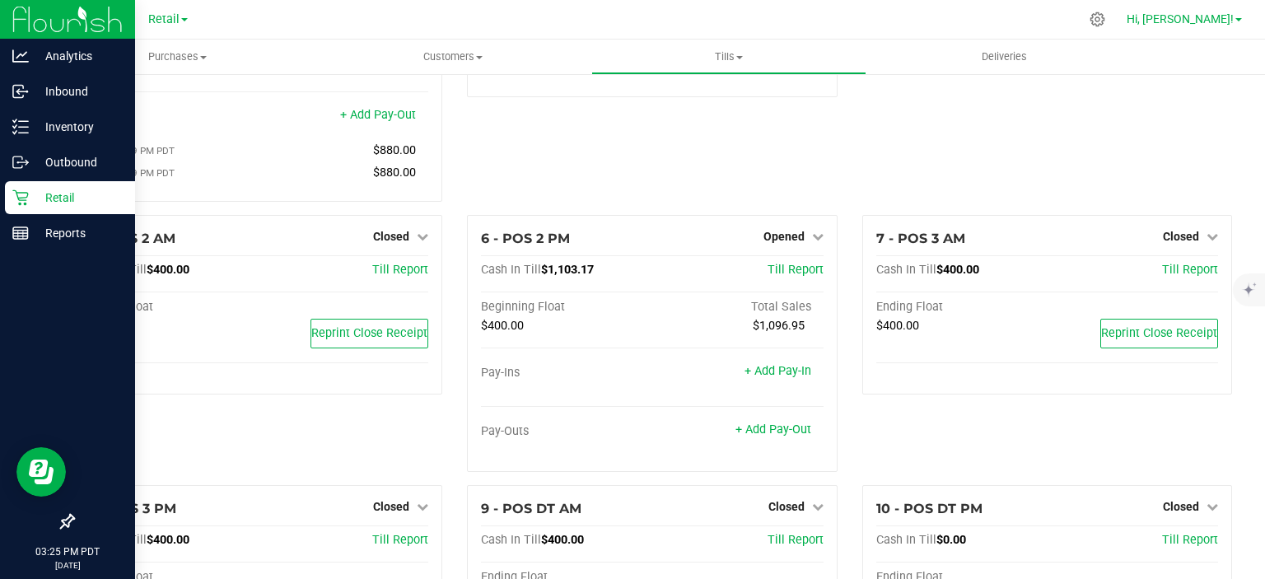
click at [1215, 19] on span "Hi, [PERSON_NAME]!" at bounding box center [1180, 18] width 107 height 13
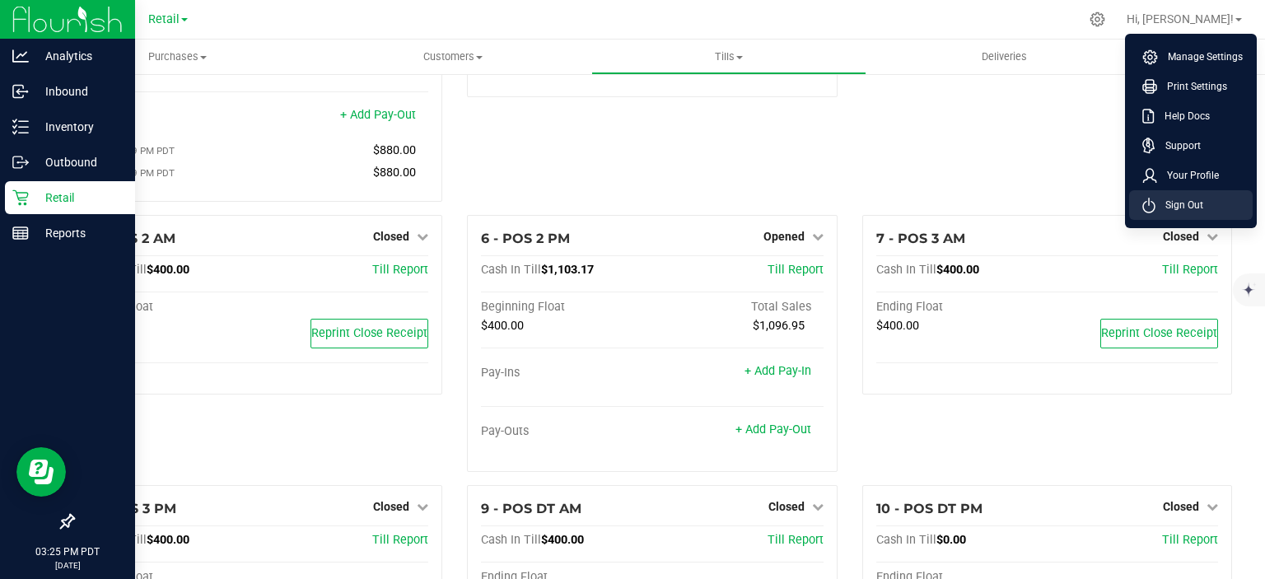
click at [1178, 201] on span "Sign Out" at bounding box center [1179, 205] width 48 height 16
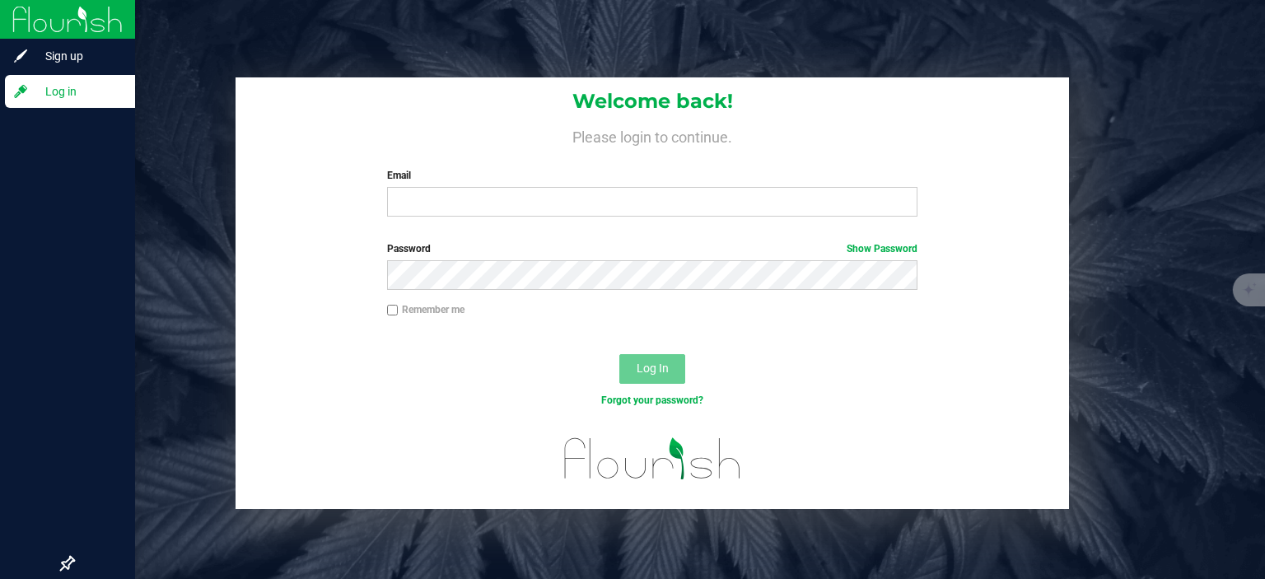
click at [495, 177] on label "Email" at bounding box center [652, 175] width 531 height 15
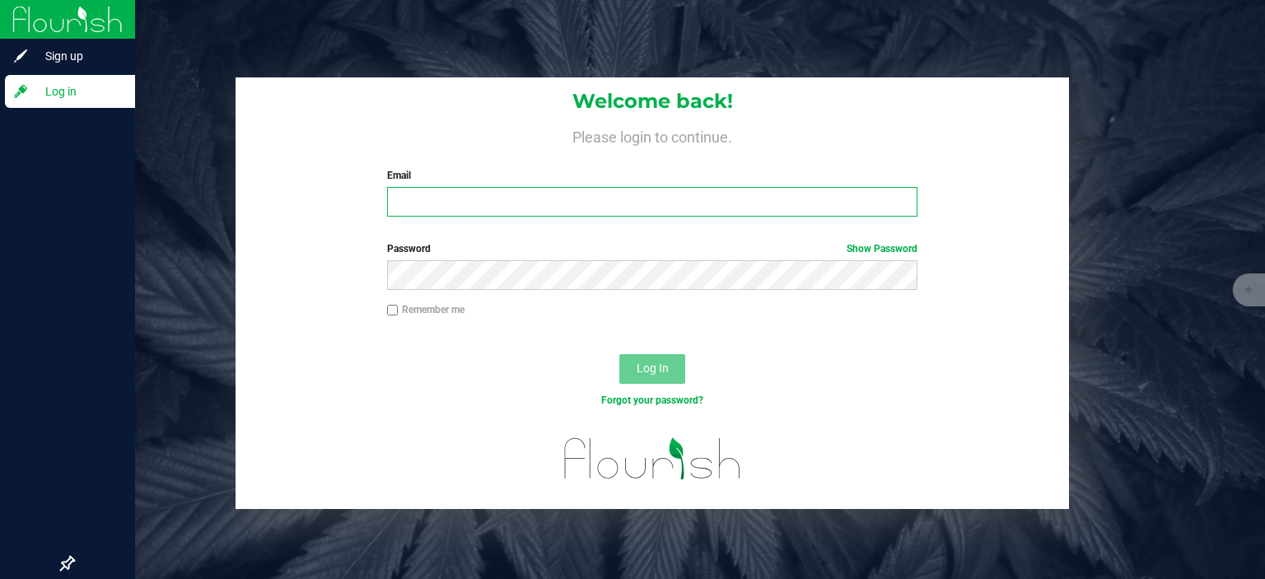
click at [495, 187] on input "Email" at bounding box center [652, 202] width 531 height 30
type input "[EMAIL_ADDRESS][DOMAIN_NAME]"
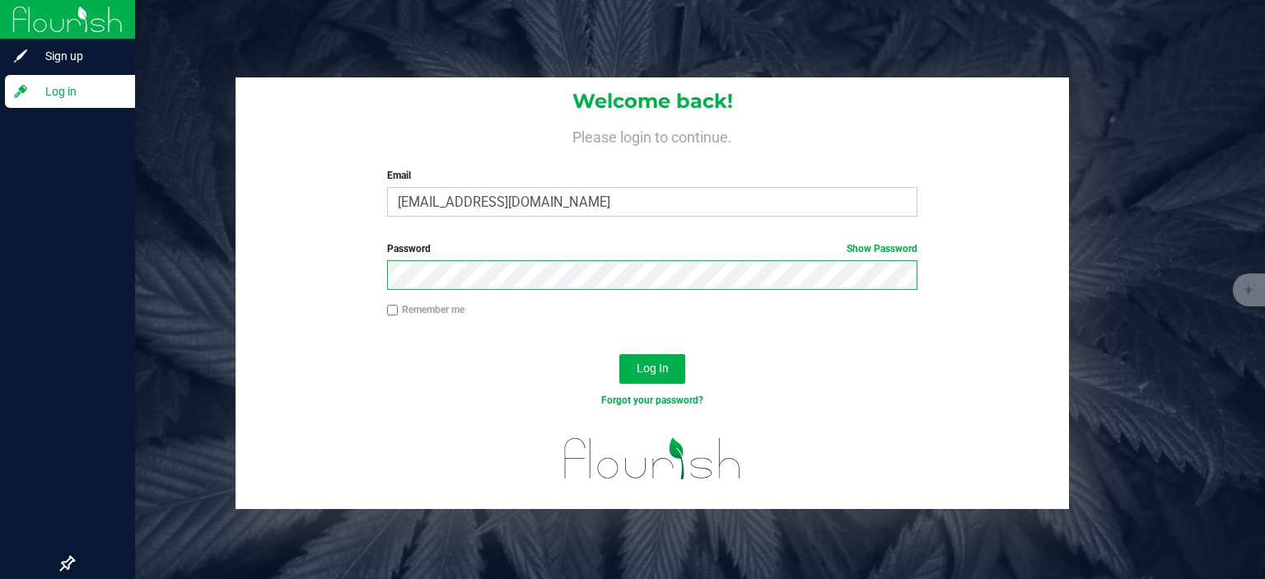
click at [619, 354] on button "Log In" at bounding box center [652, 369] width 66 height 30
